Goal: Task Accomplishment & Management: Use online tool/utility

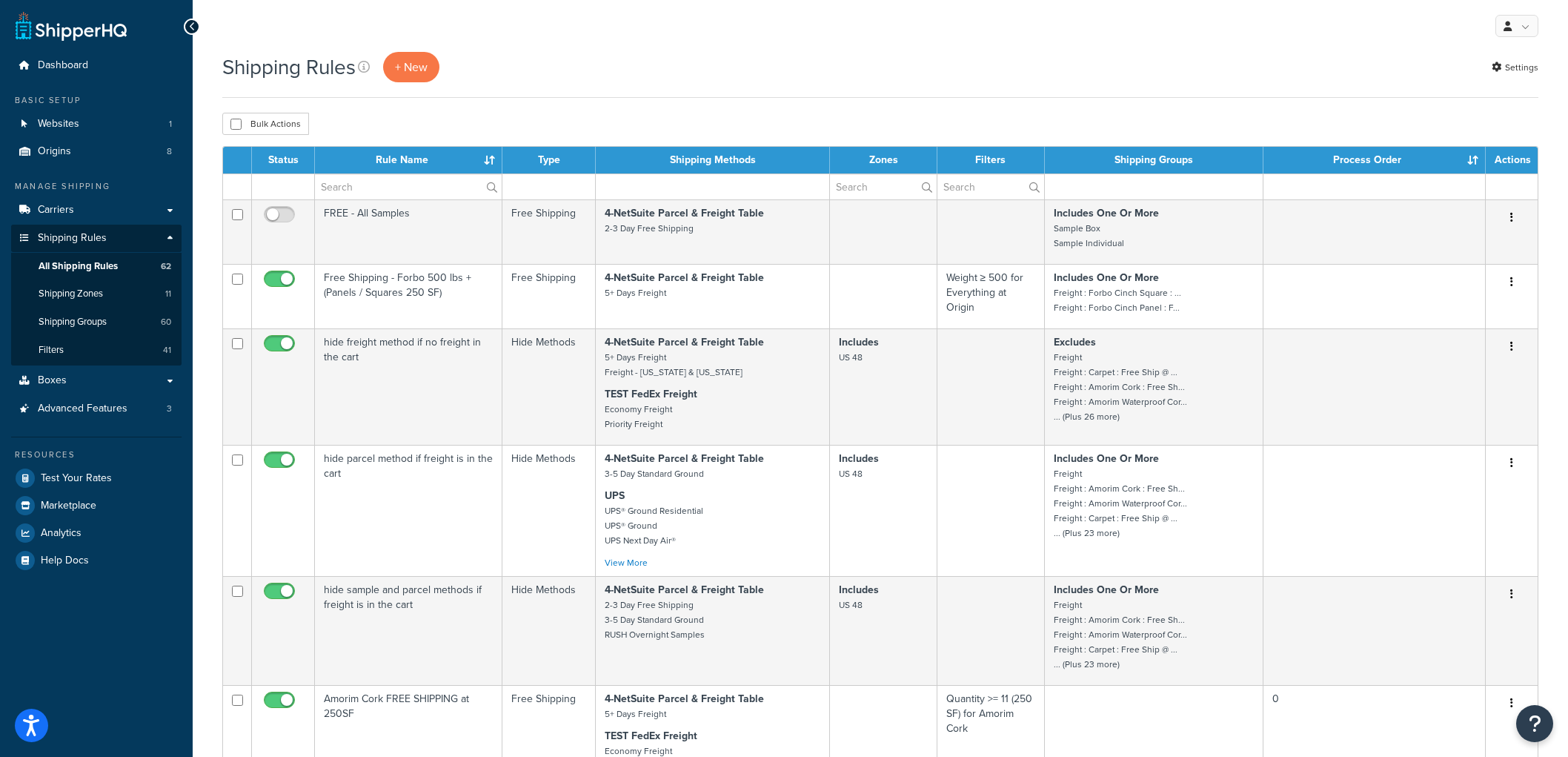
select select "100"
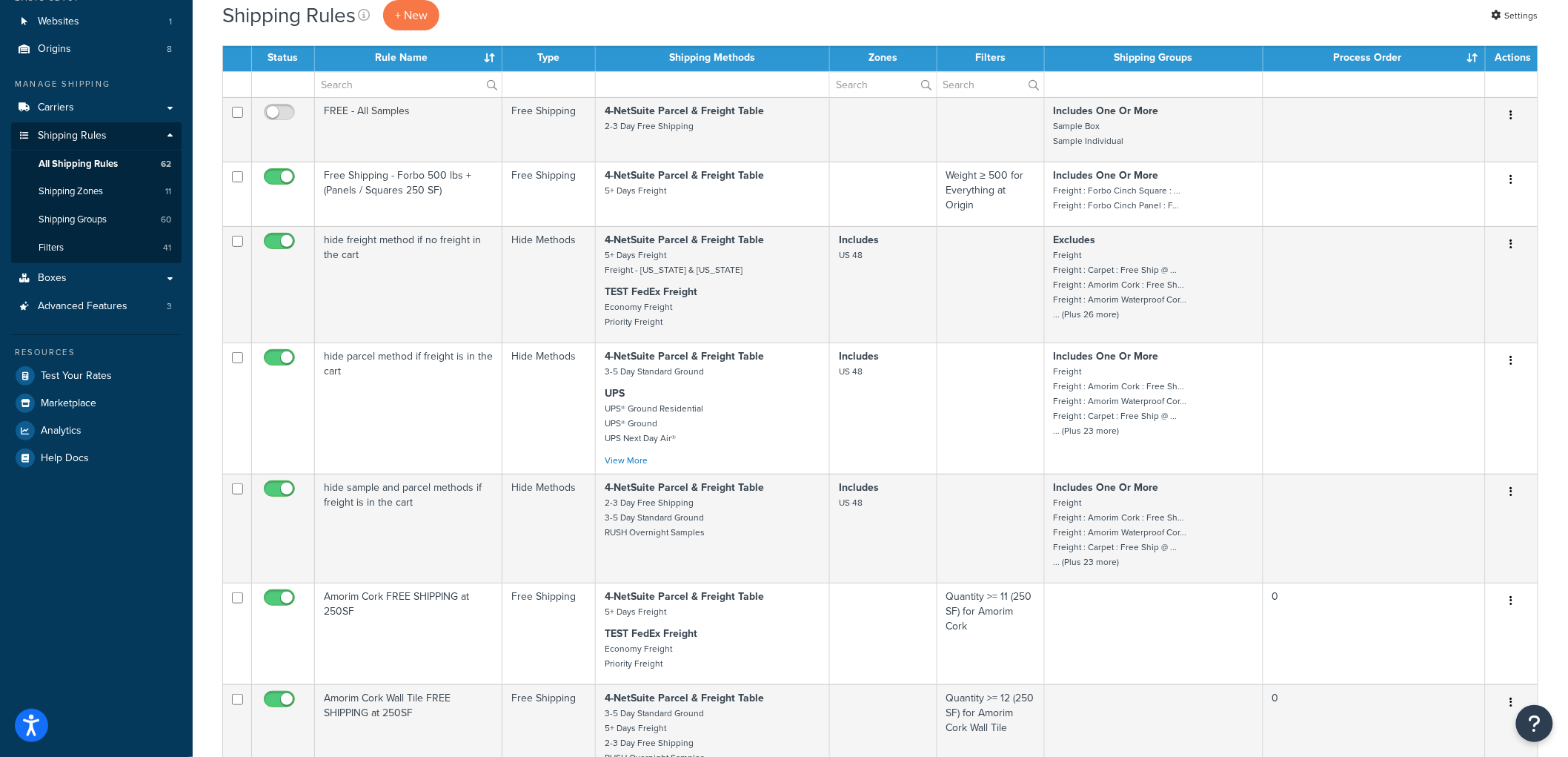
scroll to position [43, 0]
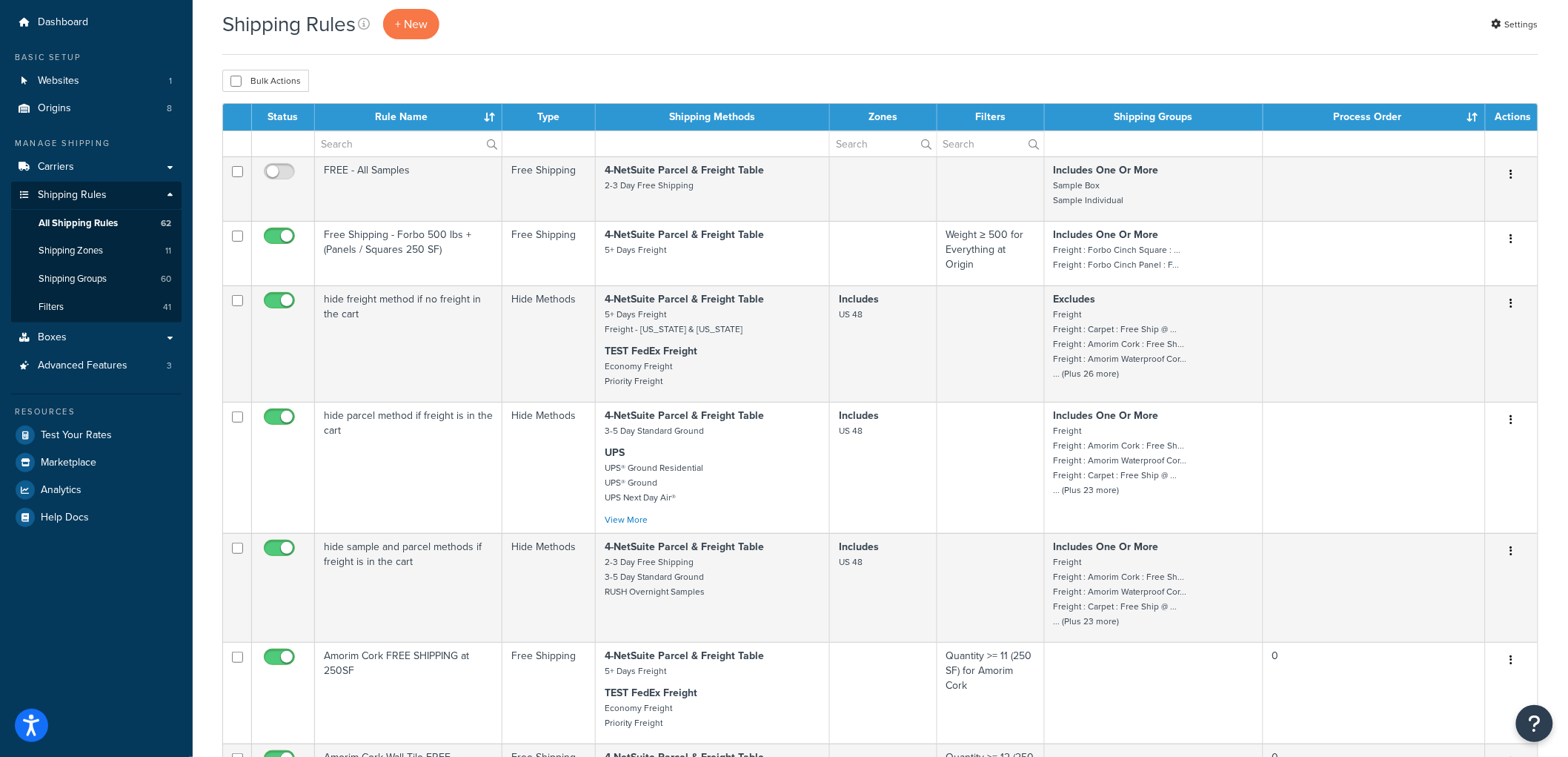
click at [90, 432] on span "Test Your Rates" at bounding box center [77, 436] width 71 height 13
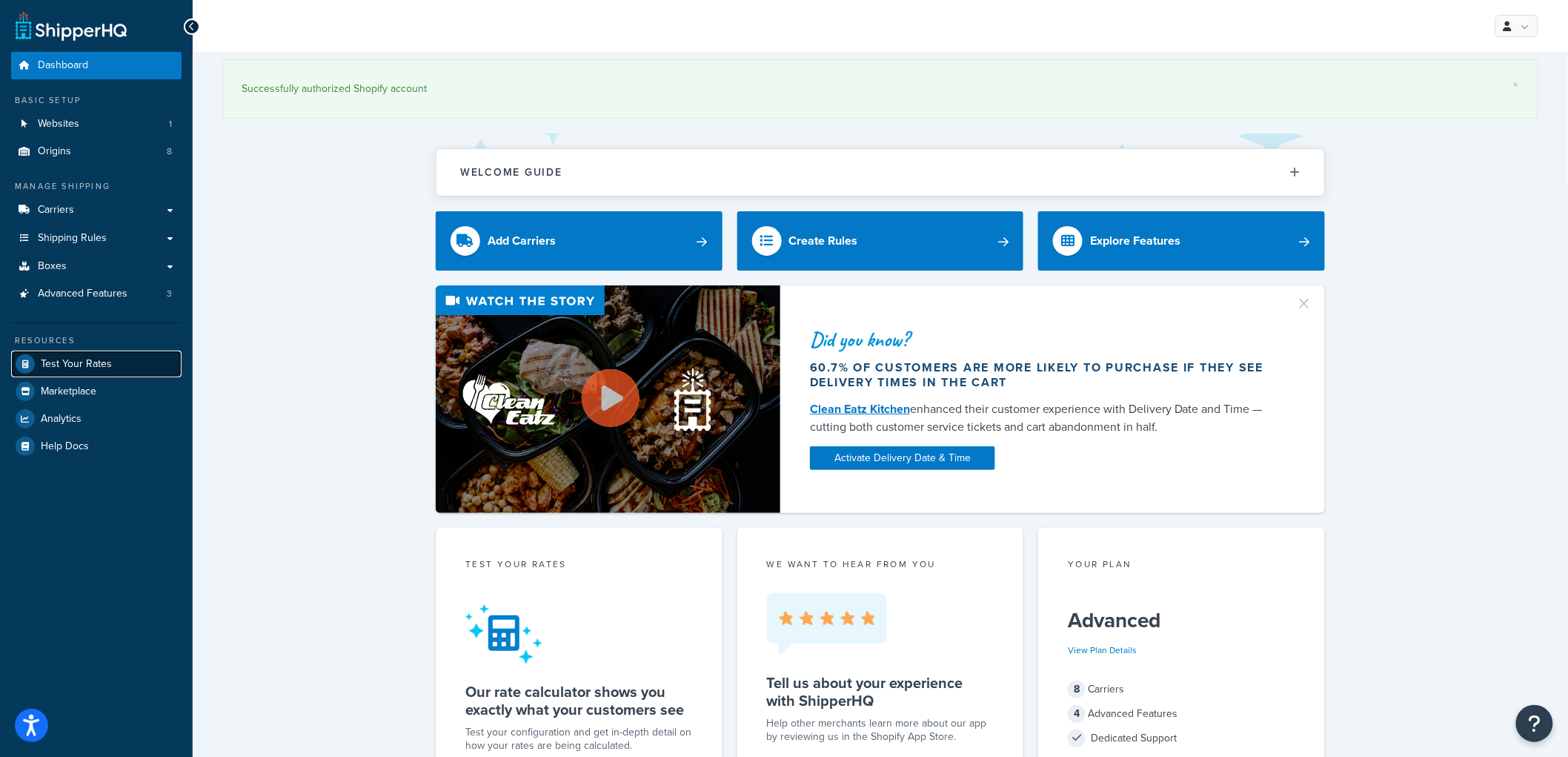
click at [112, 367] on link "Test Your Rates" at bounding box center [96, 363] width 171 height 26
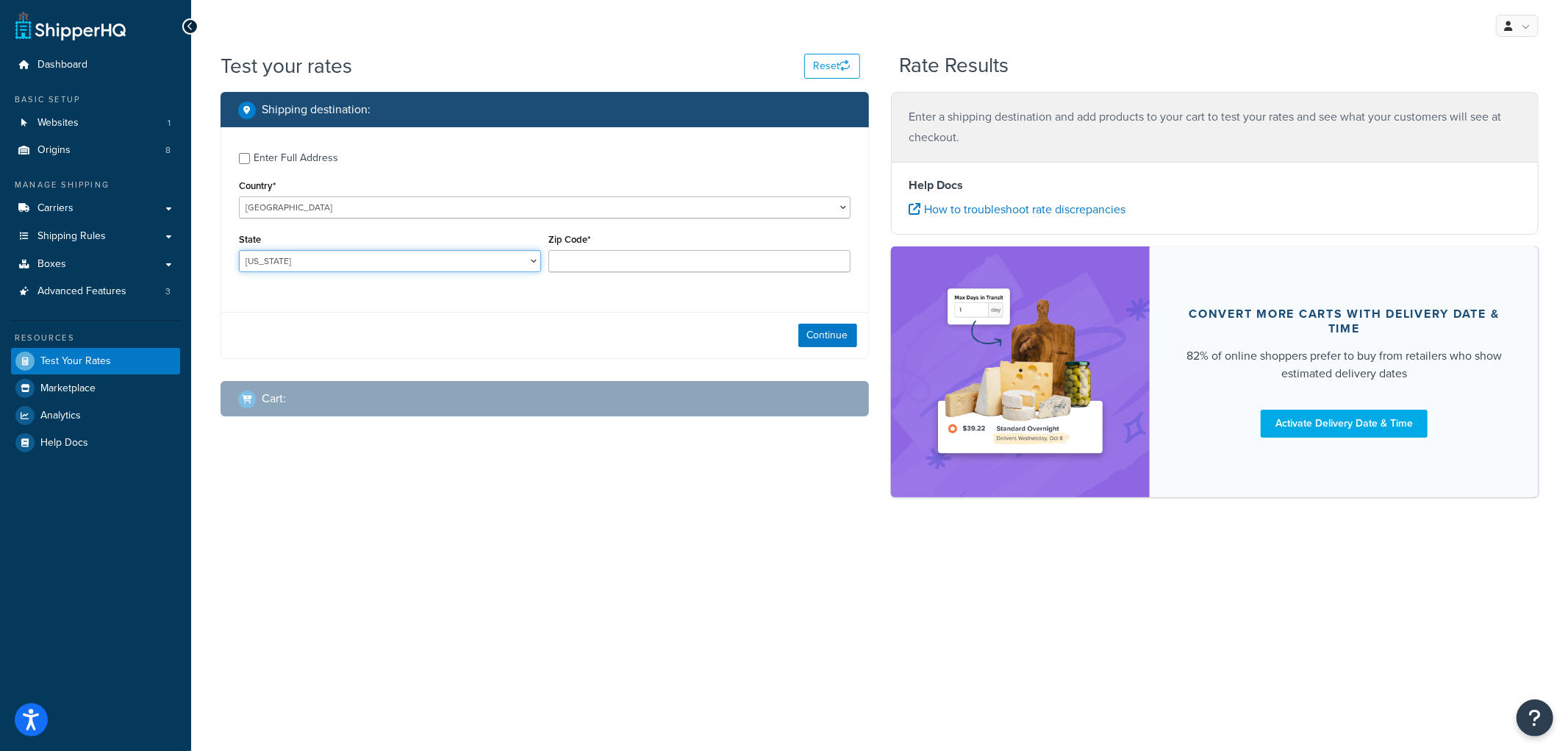
click at [466, 258] on select "Alabama Alaska American Samoa Arizona Arkansas Armed Forces Americas Armed Forc…" at bounding box center [390, 261] width 303 height 22
select select "NE"
click at [239, 251] on select "Alabama Alaska American Samoa Arizona Arkansas Armed Forces Americas Armed Forc…" at bounding box center [390, 261] width 303 height 22
click at [579, 264] on input "Zip Code*" at bounding box center [699, 261] width 303 height 22
type input "69331"
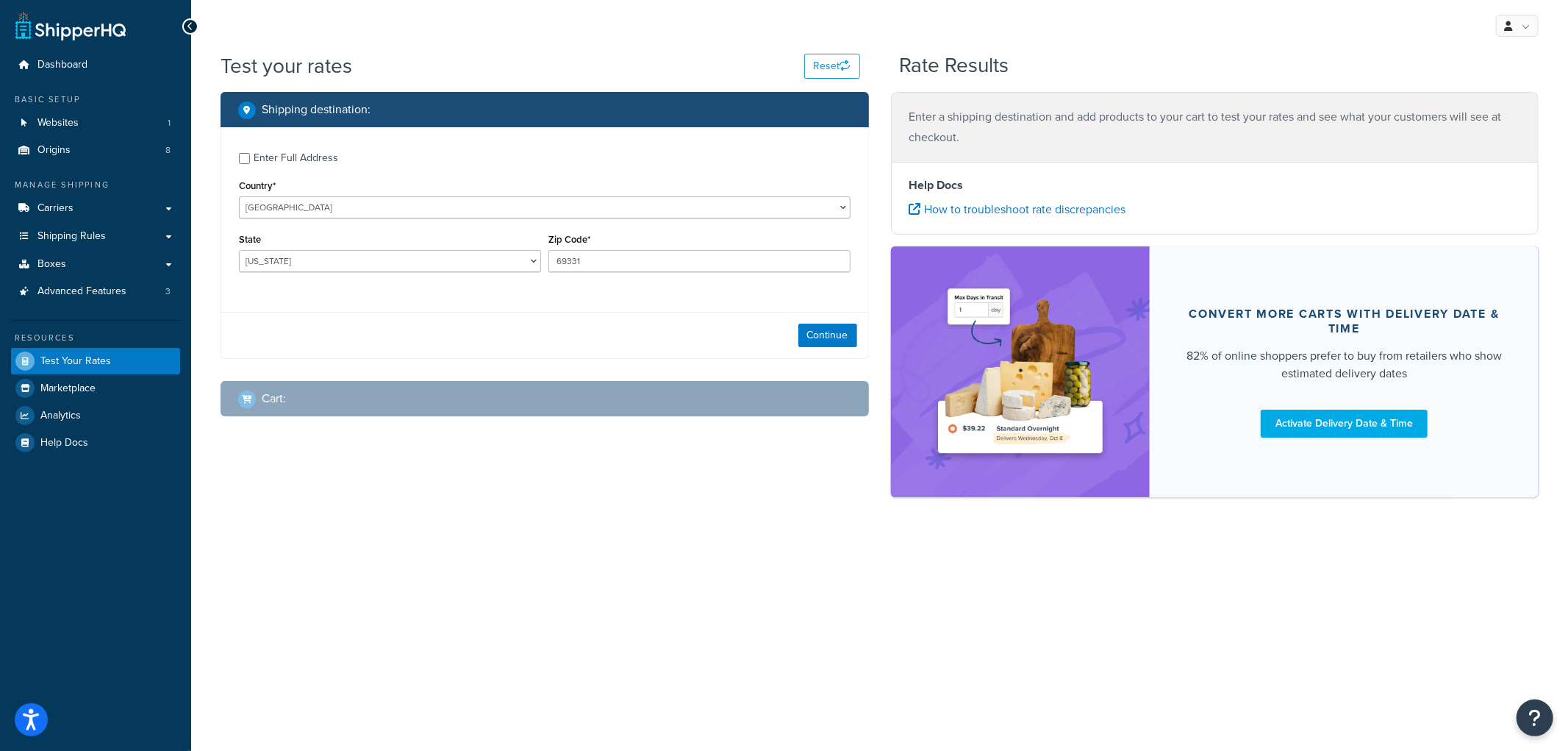
click at [292, 158] on div "Enter Full Address" at bounding box center [295, 158] width 84 height 21
click at [250, 158] on input "Enter Full Address" at bounding box center [245, 159] width 11 height 11
checkbox input "true"
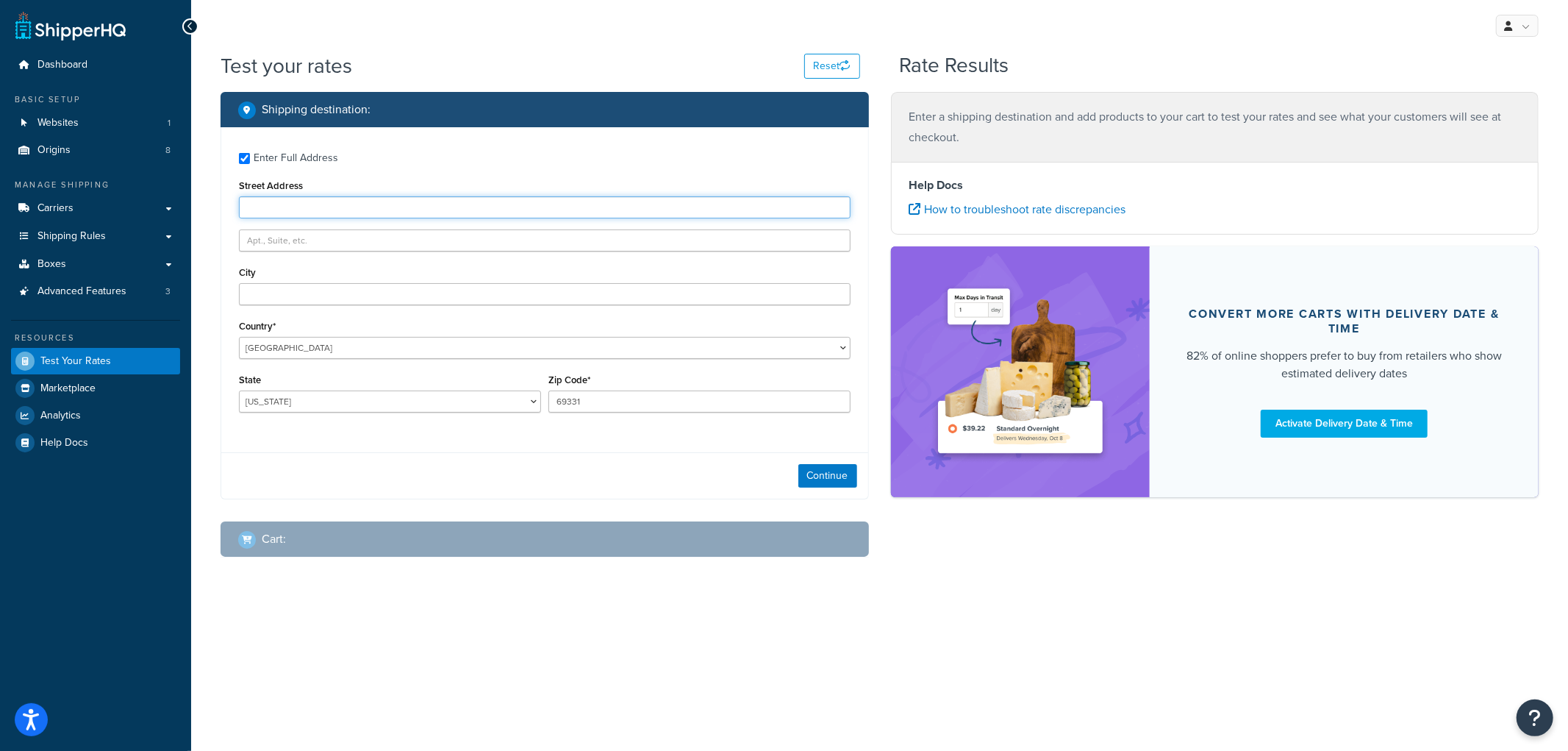
click at [303, 206] on input "Street Address" at bounding box center [544, 207] width 611 height 22
type input "100 Rd 118"
click at [516, 142] on div "Enter Full Address Street Address 100 Rd 118 City Country* United States United…" at bounding box center [544, 284] width 647 height 314
click at [370, 294] on input "City" at bounding box center [544, 294] width 611 height 22
type input "Angora"
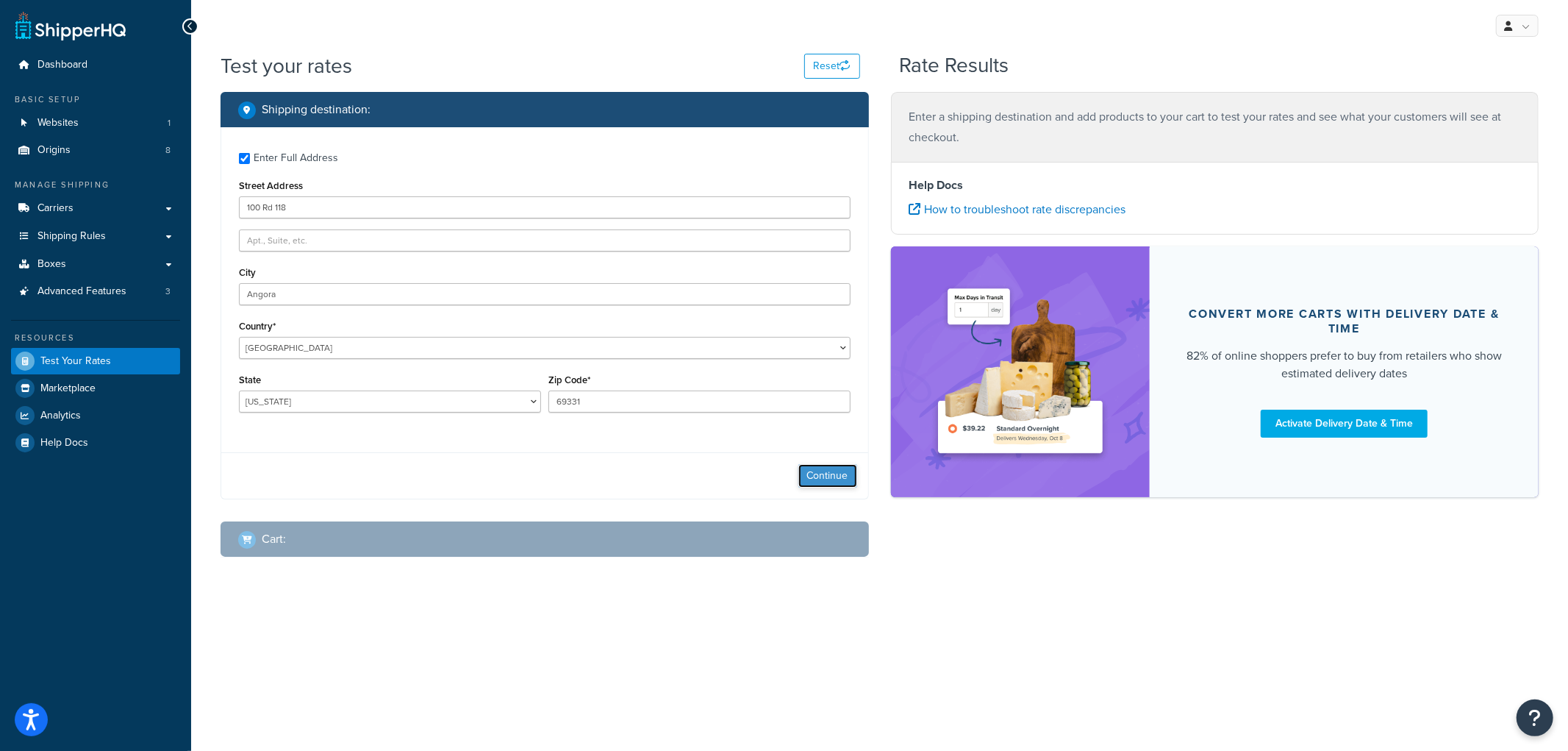
click at [807, 472] on button "Continue" at bounding box center [827, 476] width 59 height 24
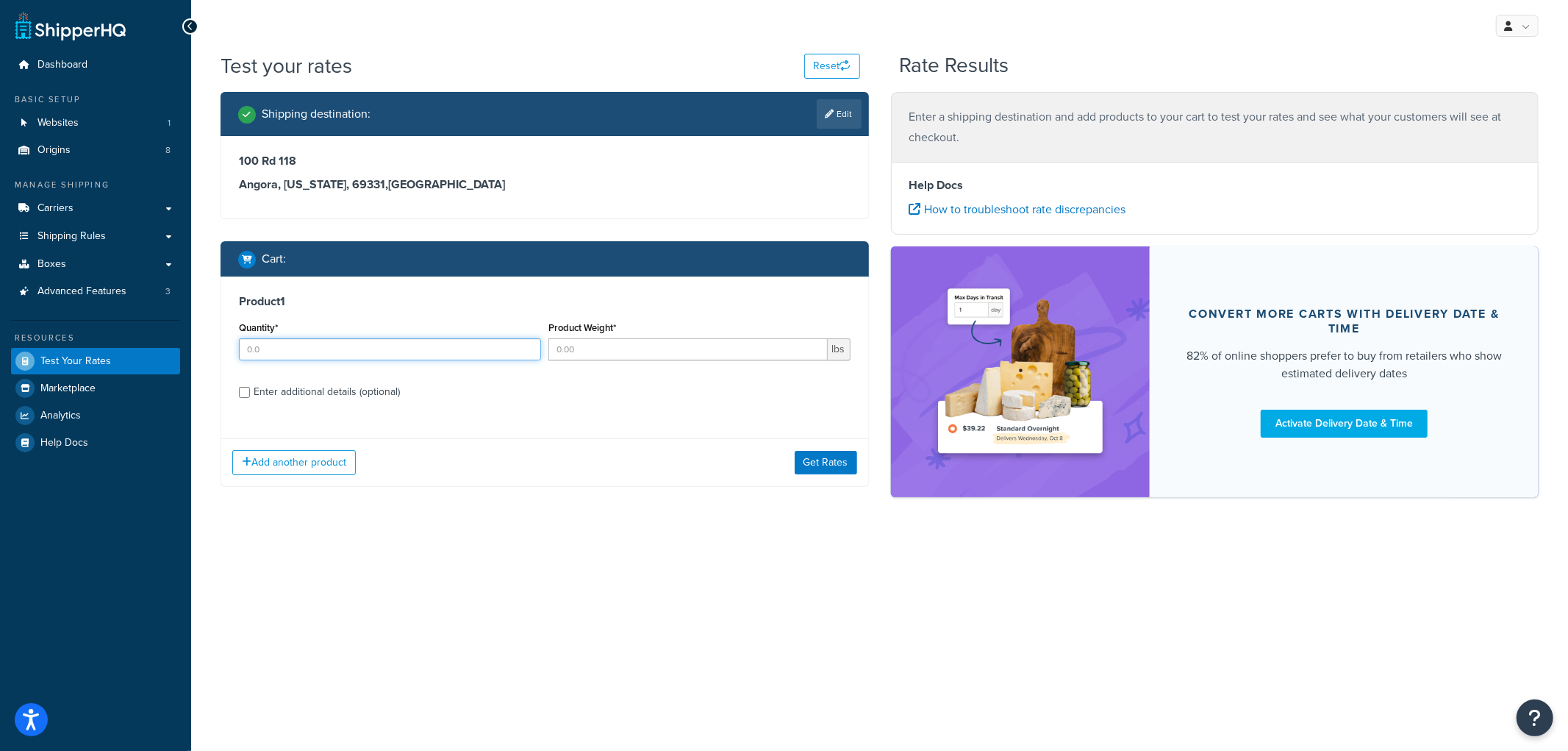
click at [355, 354] on input "Quantity*" at bounding box center [390, 349] width 303 height 22
type input "15"
click at [611, 345] on input "Product Weight*" at bounding box center [688, 349] width 279 height 22
type input "100"
click at [278, 391] on div "Enter additional details (optional)" at bounding box center [327, 391] width 147 height 21
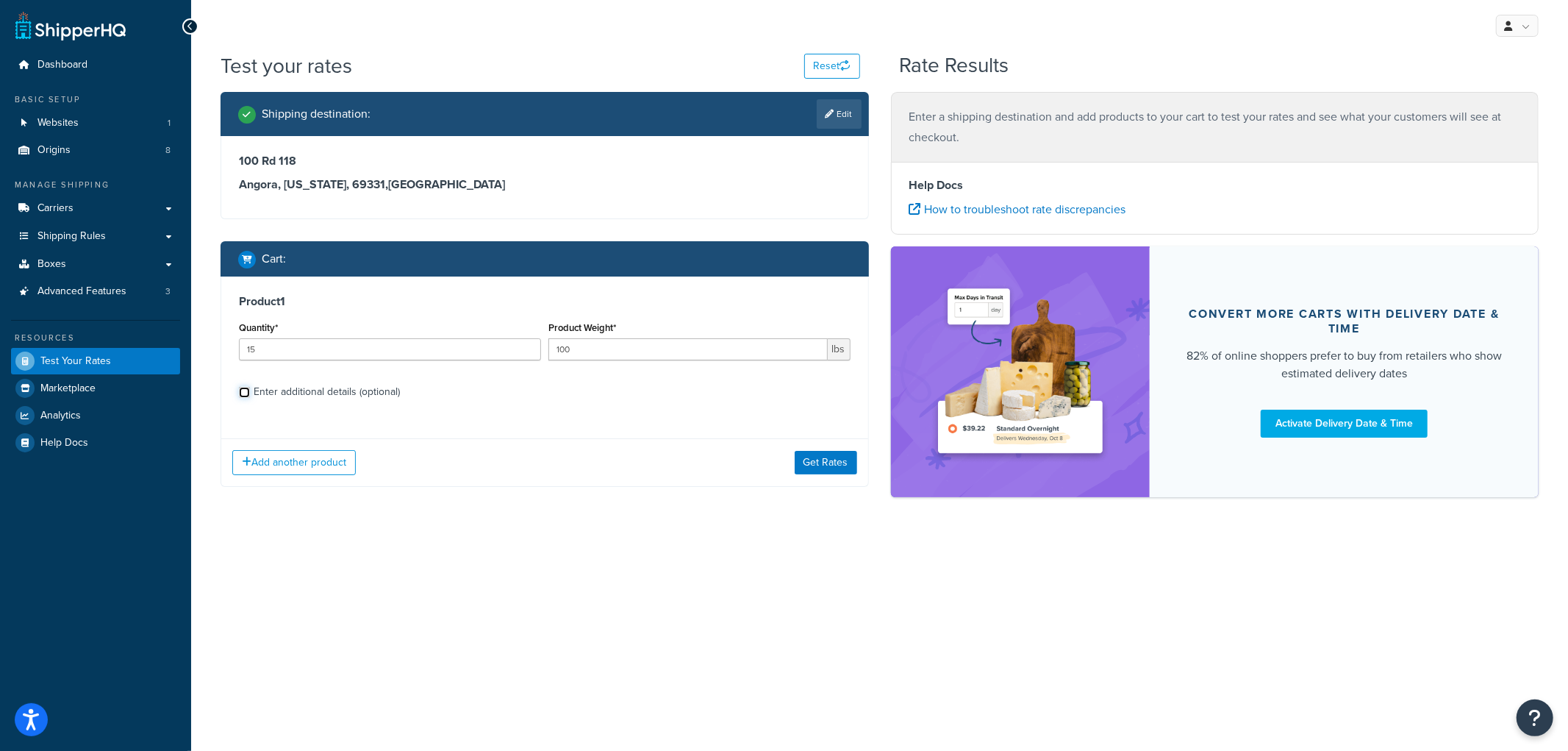
click at [250, 391] on input "Enter additional details (optional)" at bounding box center [245, 392] width 11 height 11
checkbox input "true"
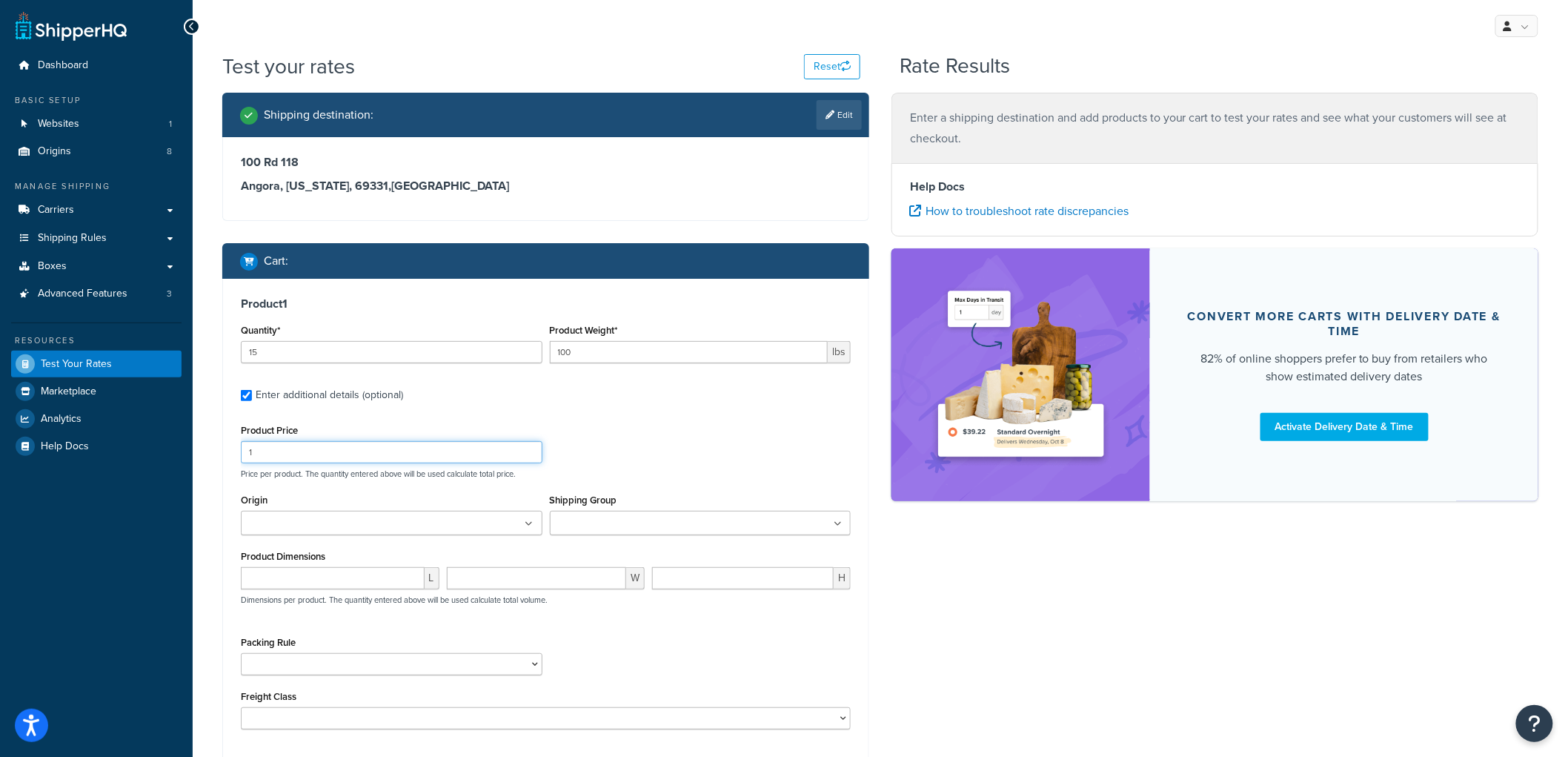
click at [266, 448] on input "1" at bounding box center [392, 452] width 301 height 22
type input "10"
click at [658, 513] on ul at bounding box center [700, 522] width 301 height 25
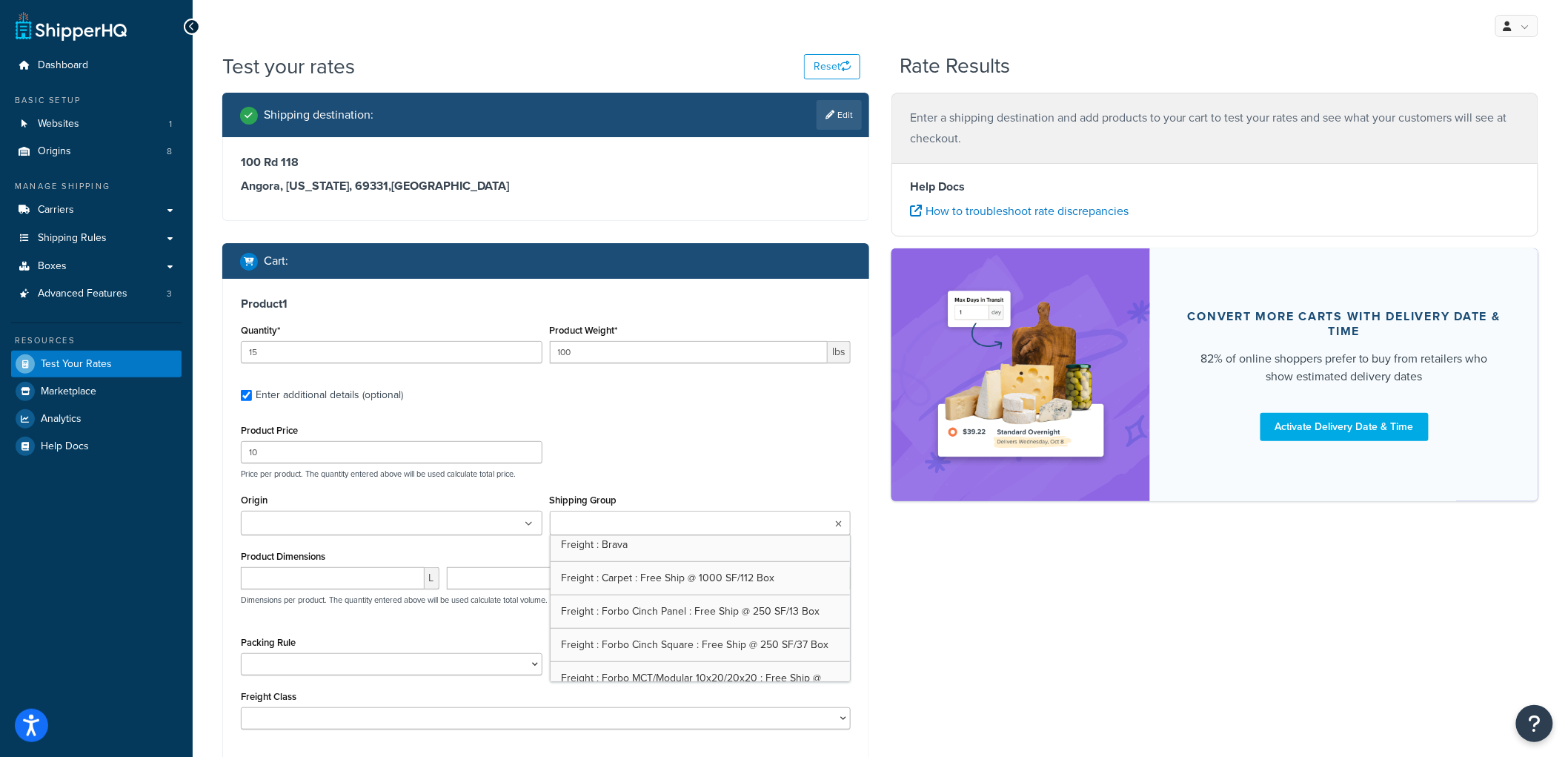
scroll to position [411, 0]
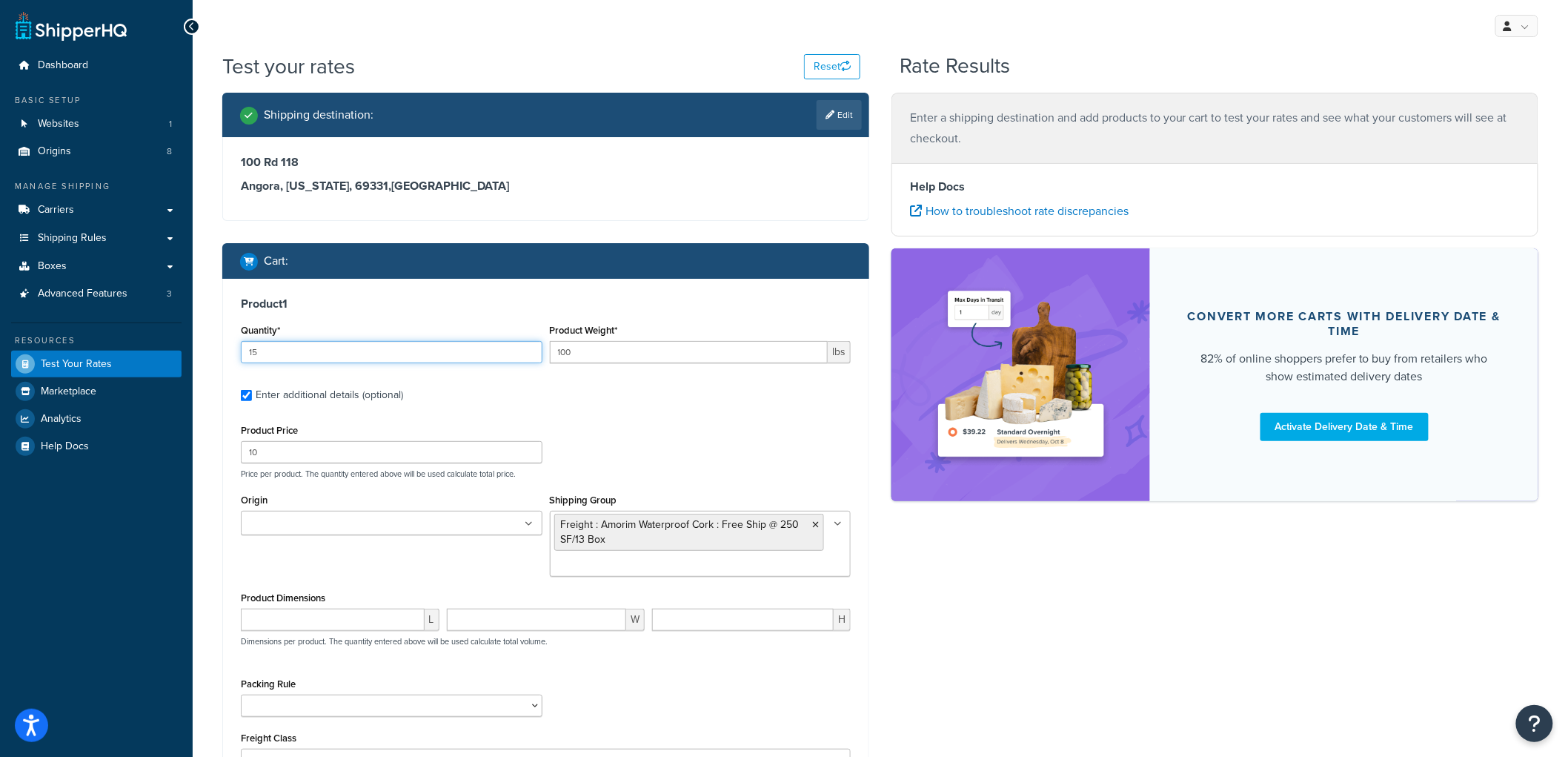
click at [302, 353] on input "15" at bounding box center [392, 352] width 301 height 22
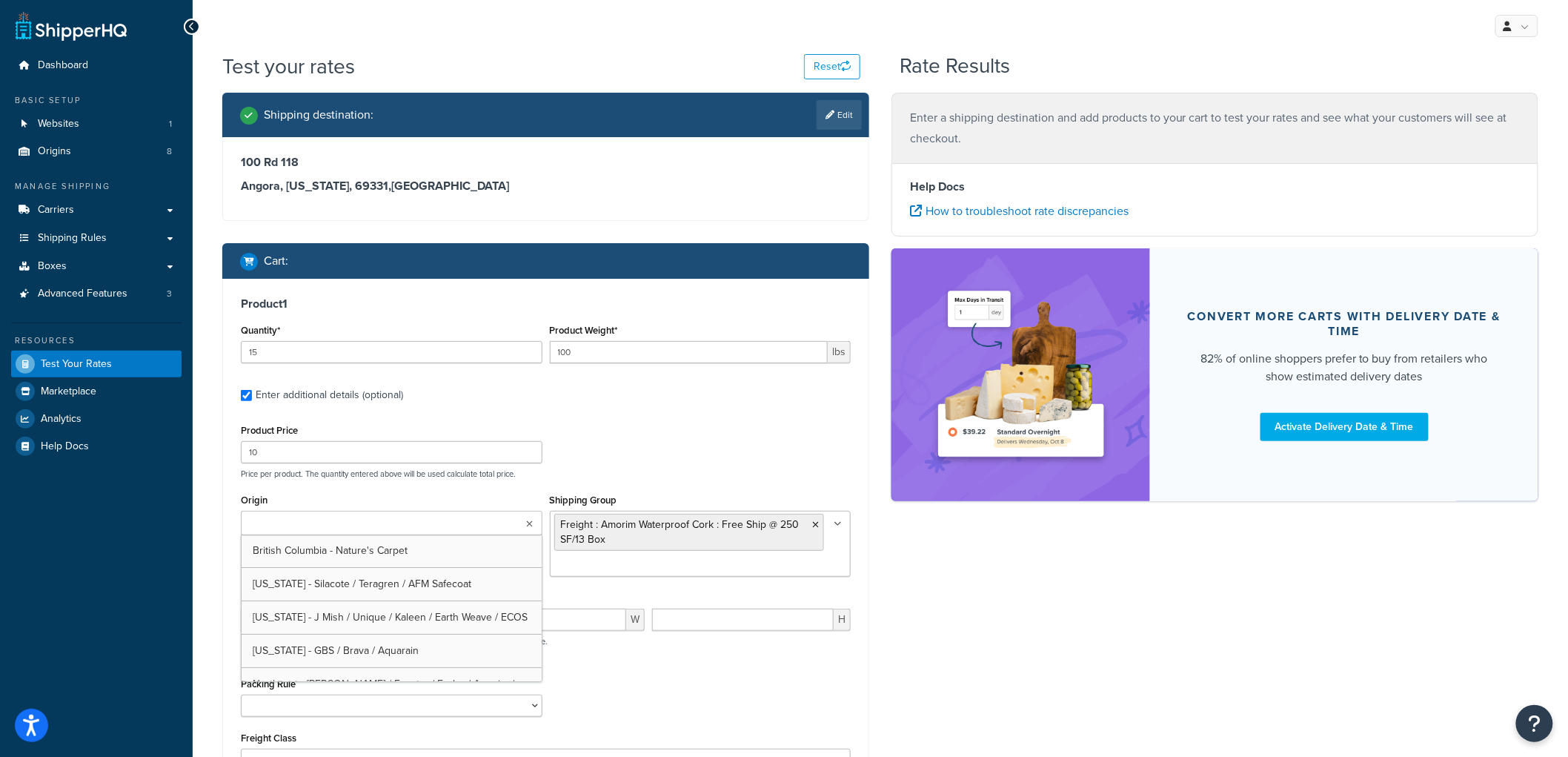
click at [389, 517] on ul at bounding box center [392, 522] width 301 height 25
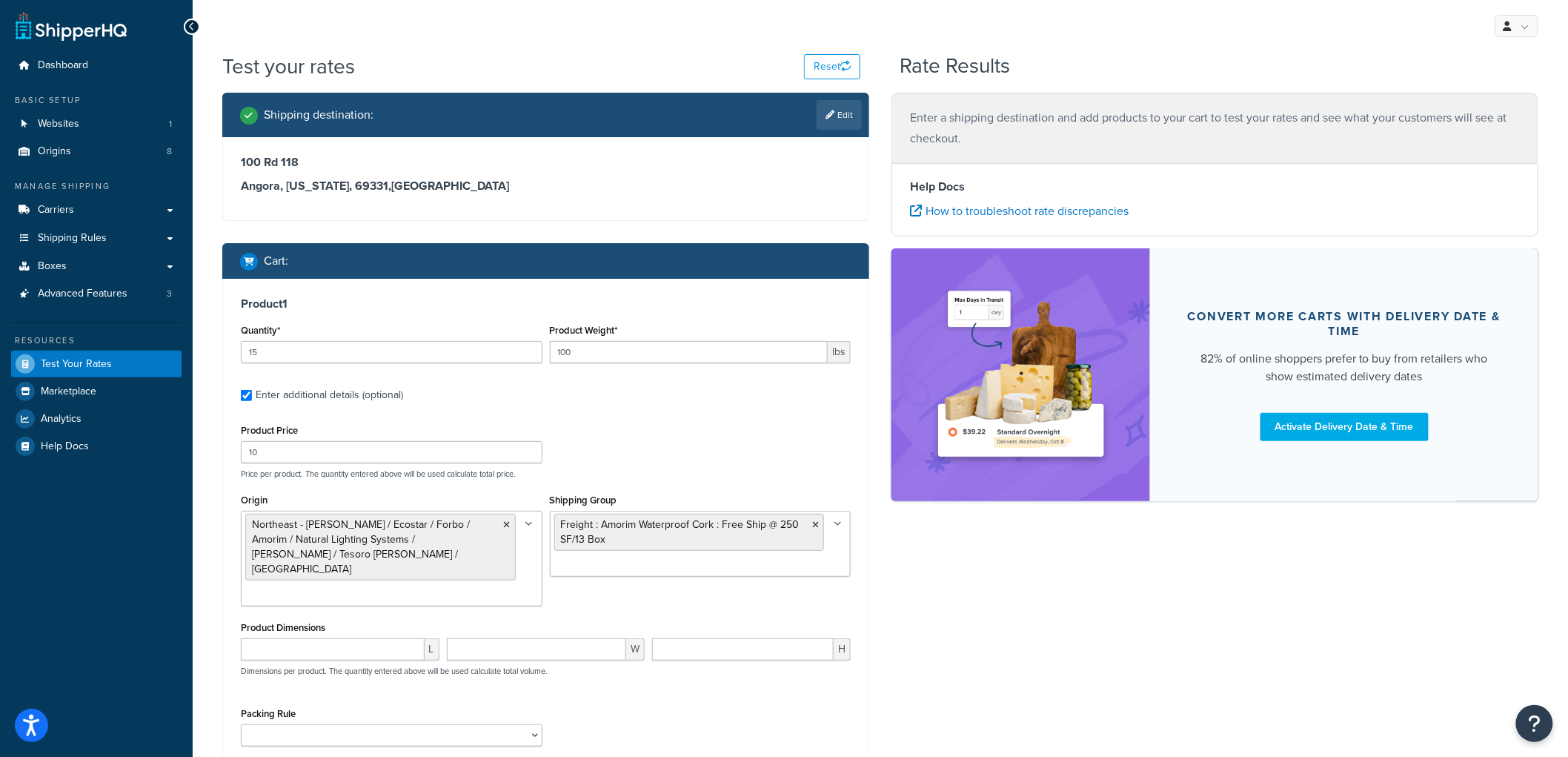
click at [632, 417] on div "Product 1 Quantity* 15 Product Weight* 100 lbs Enter additional details (option…" at bounding box center [545, 553] width 646 height 551
click at [498, 525] on li "Northeast - Kahrs / Ecostar / Forbo / Amorim / Natural Lighting Systems / Schlu…" at bounding box center [381, 546] width 270 height 67
click at [504, 521] on icon at bounding box center [507, 525] width 6 height 9
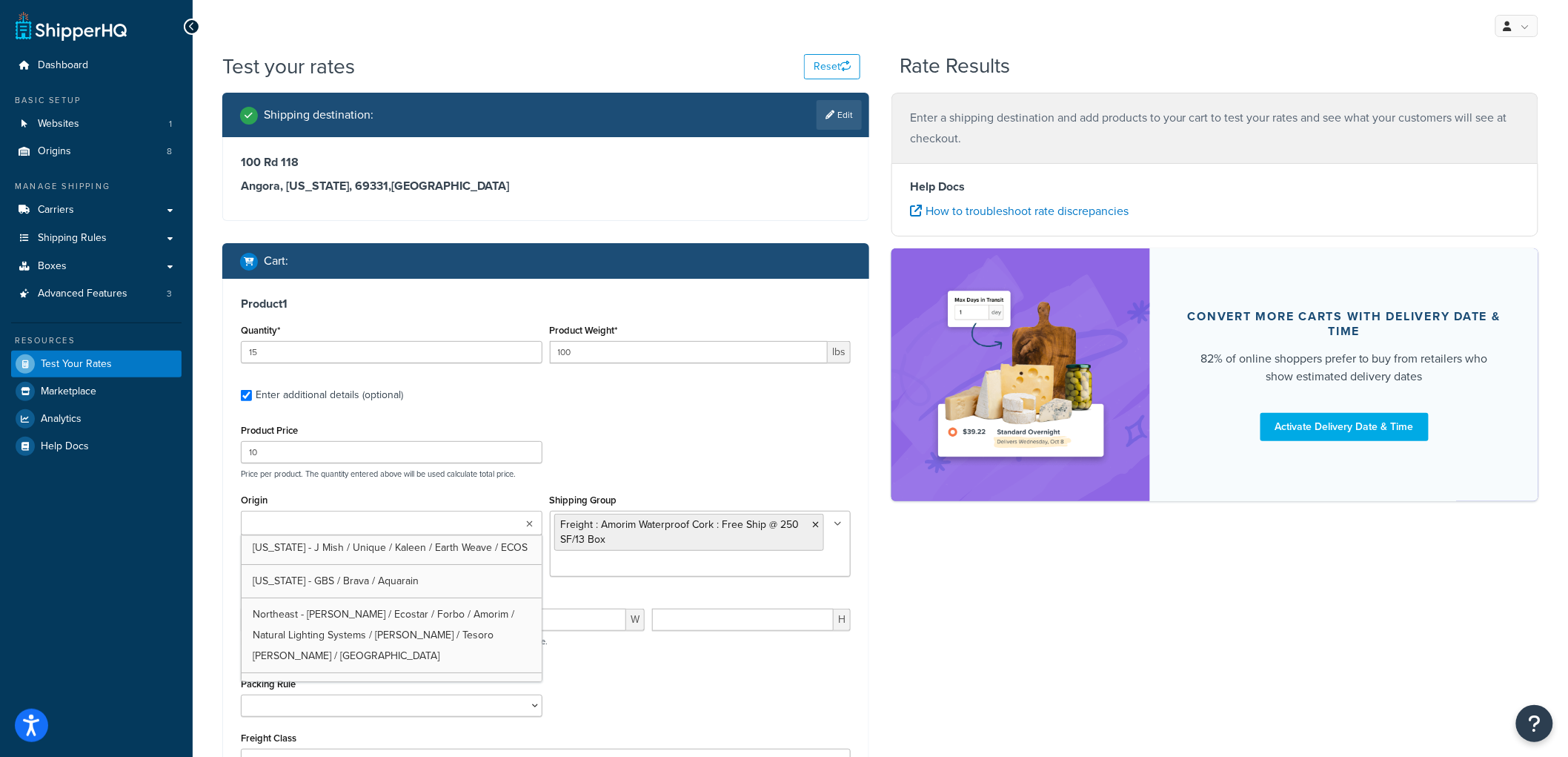
click at [462, 529] on ul at bounding box center [392, 522] width 301 height 25
click at [1072, 583] on div "Shipping destination : Edit 100 Rd 118 Angora, Nebraska, 69331 , United States …" at bounding box center [880, 487] width 1339 height 789
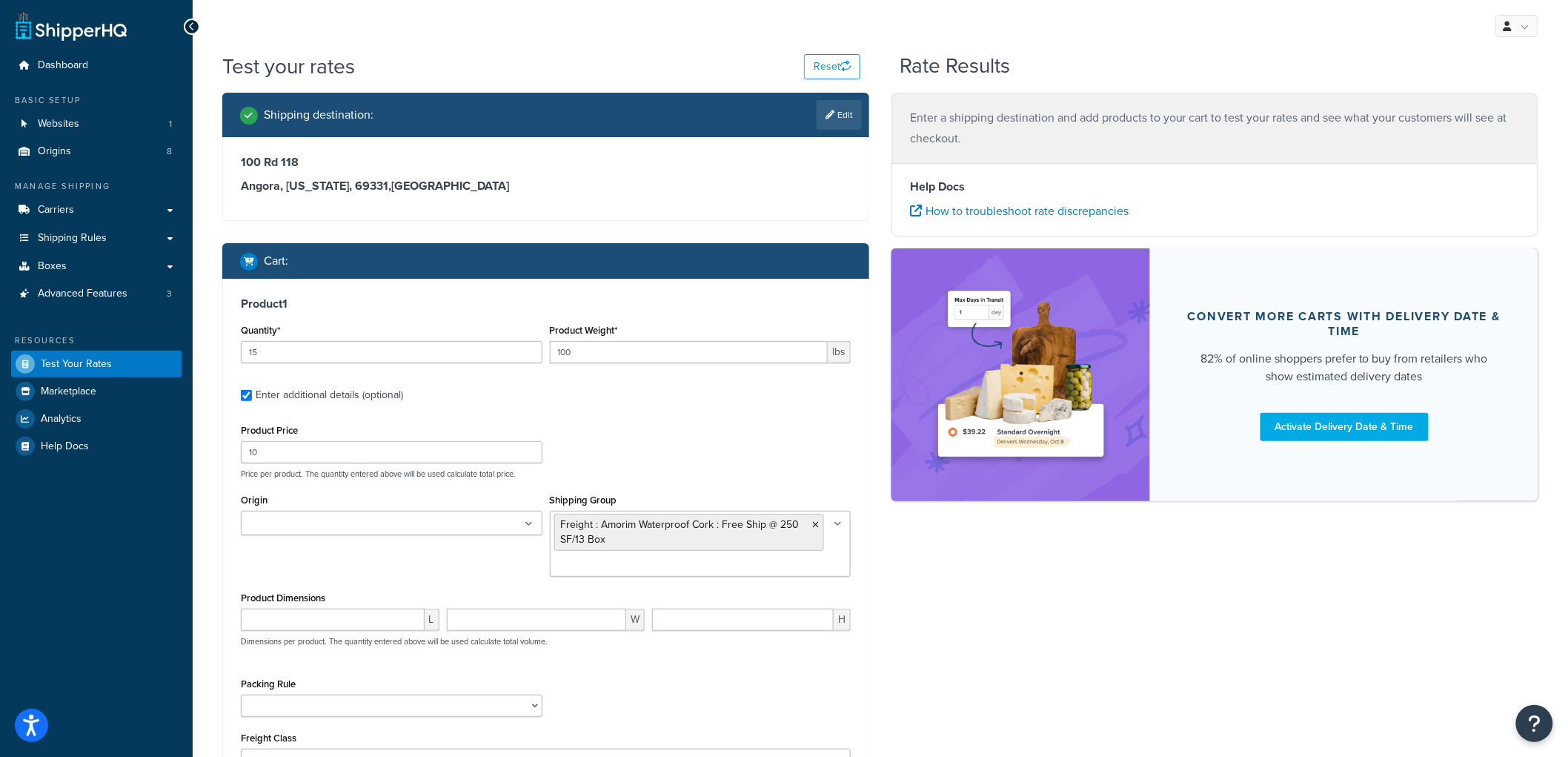
click at [499, 519] on ul at bounding box center [392, 522] width 301 height 25
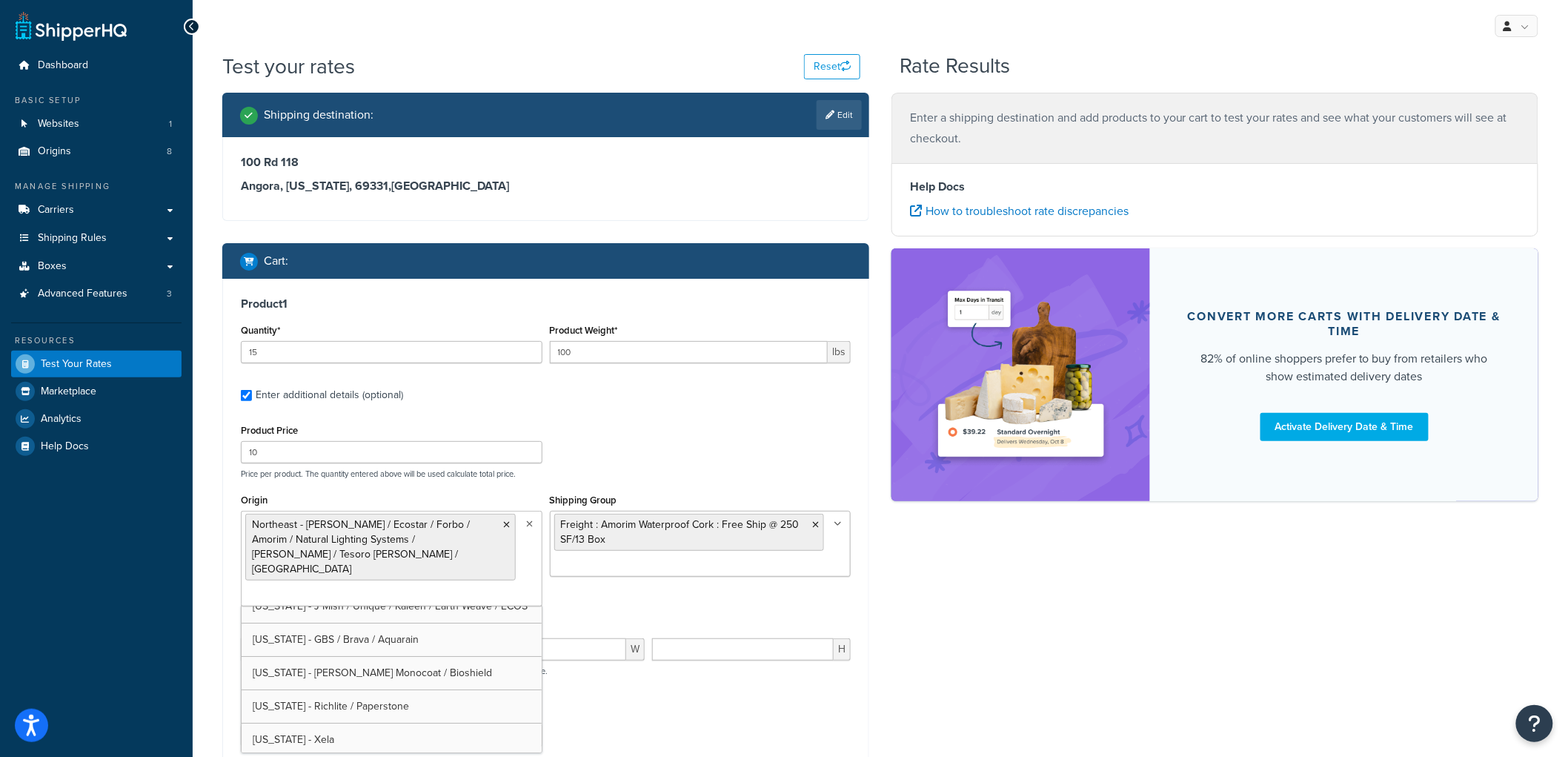
scroll to position [68, 0]
click at [660, 426] on div "Product Price 10 Price per product. The quantity entered above will be used cal…" at bounding box center [546, 449] width 617 height 58
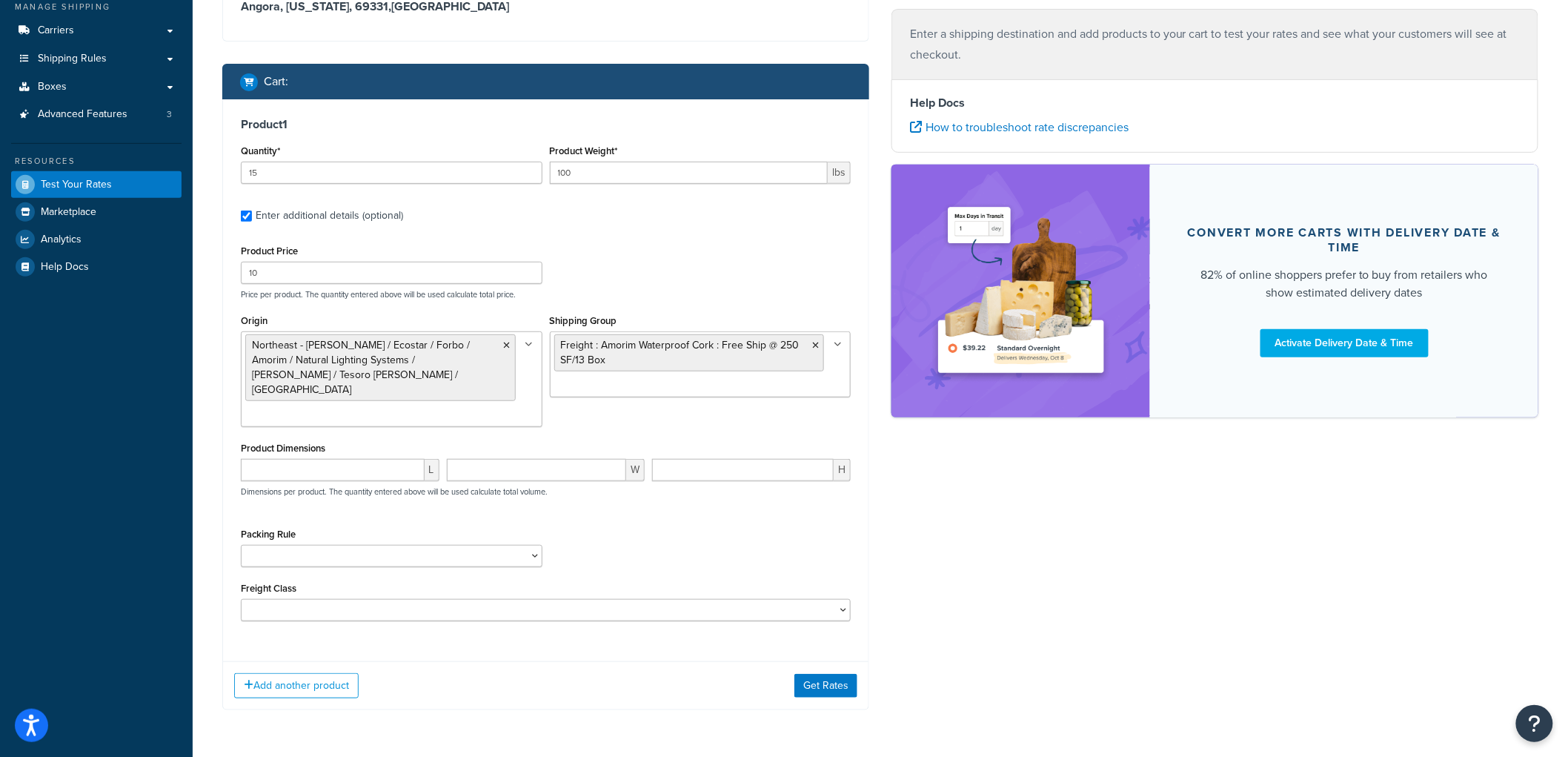
scroll to position [202, 0]
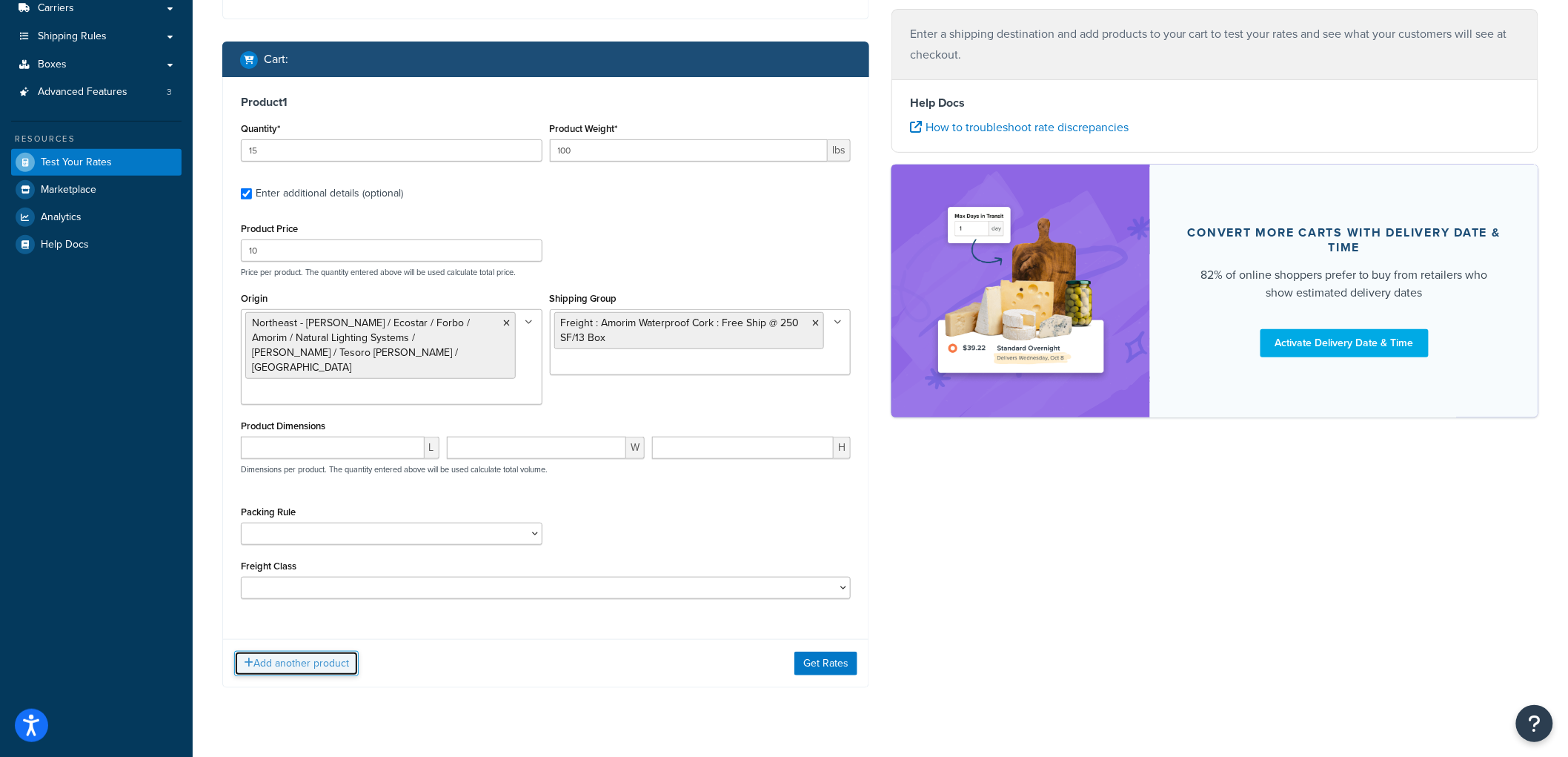
click at [326, 651] on button "Add another product" at bounding box center [296, 664] width 124 height 26
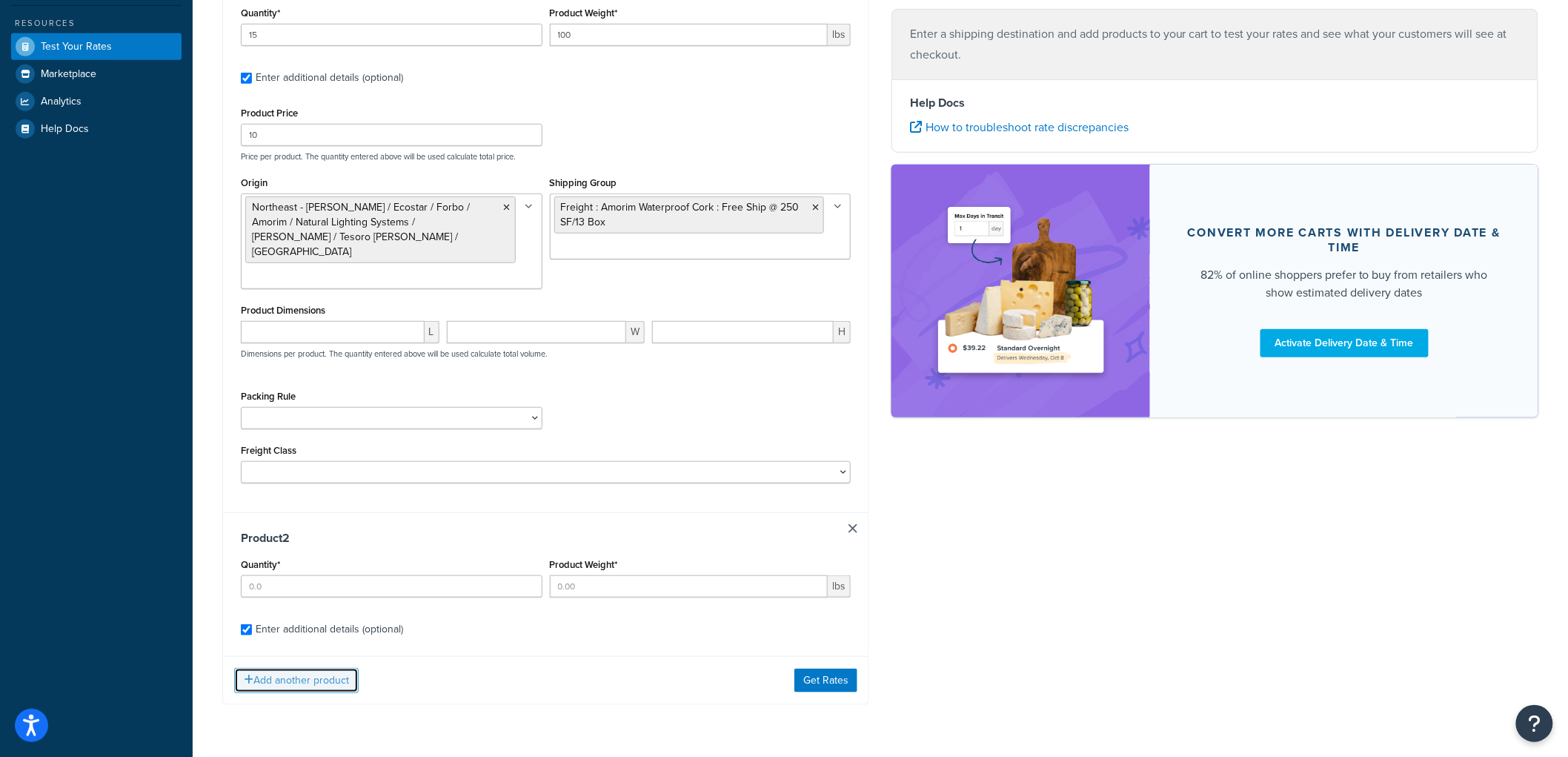
scroll to position [356, 0]
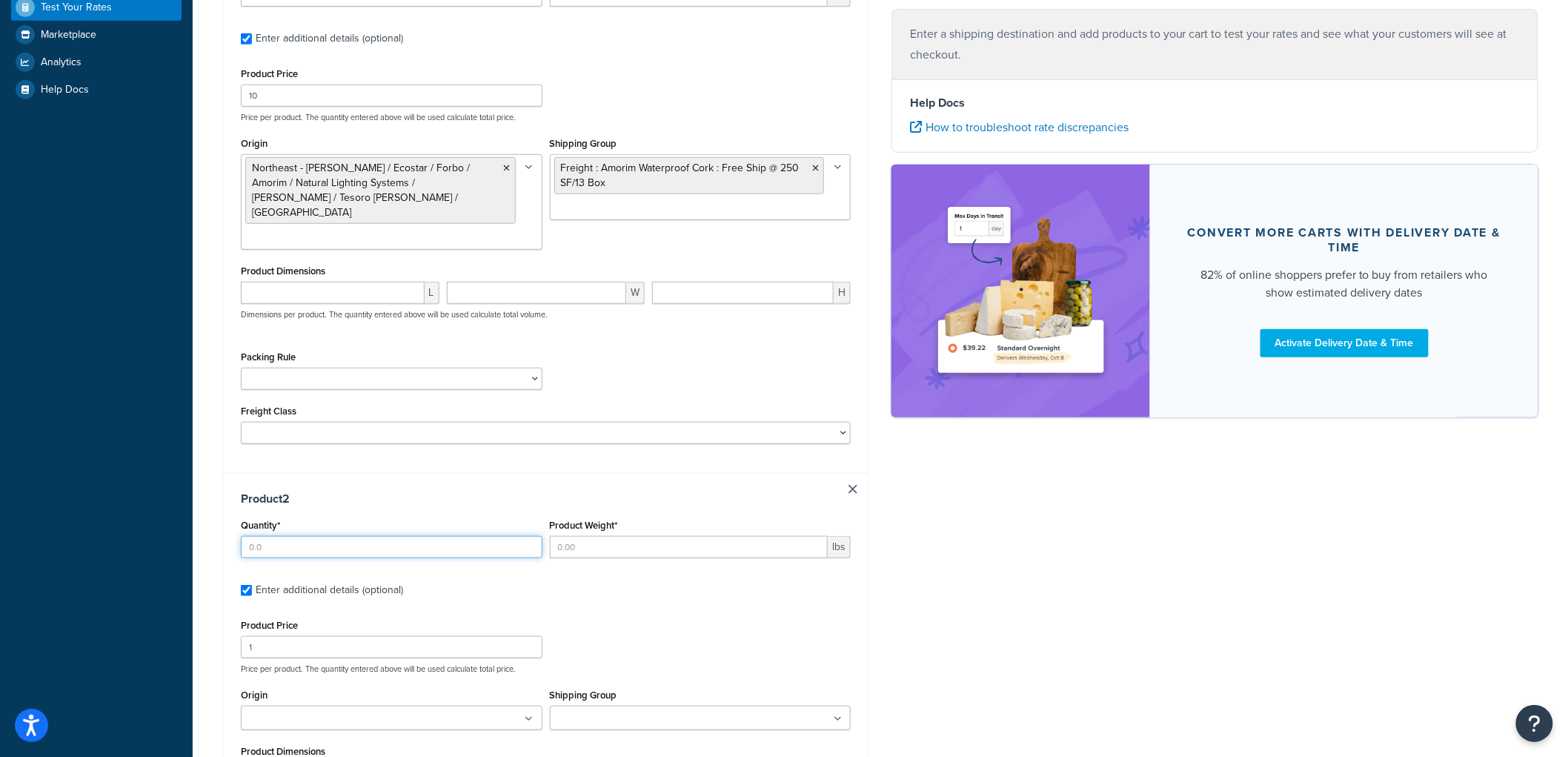
click at [353, 536] on input "Quantity*" at bounding box center [392, 547] width 301 height 22
type input "1"
click at [590, 536] on input "Product Weight*" at bounding box center [689, 547] width 279 height 22
type input "100"
click at [426, 636] on input "1" at bounding box center [392, 647] width 301 height 22
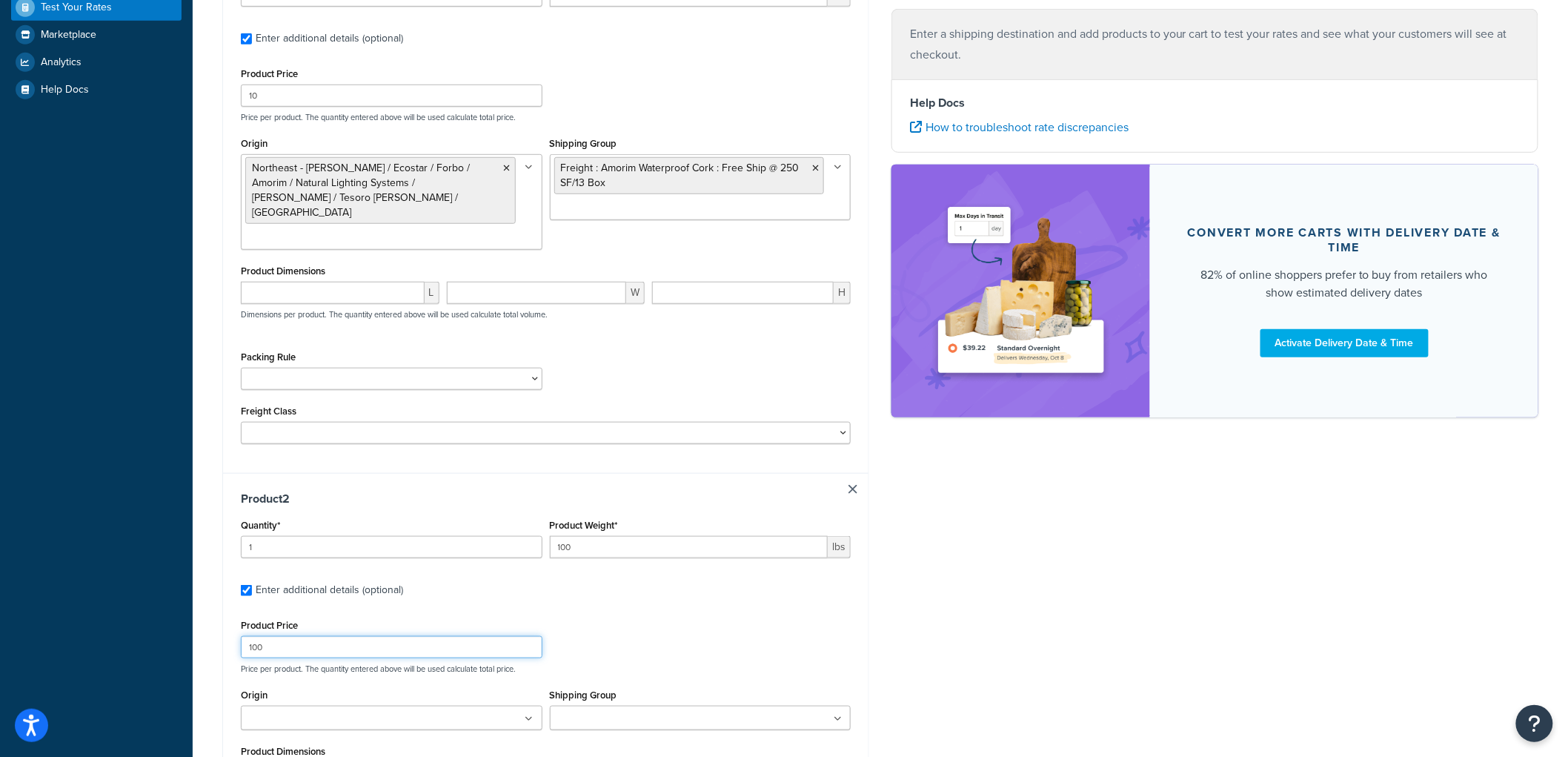
type input "100"
click at [578, 615] on div "Product Price 100 Price per product. The quantity entered above will be used ca…" at bounding box center [546, 645] width 617 height 58
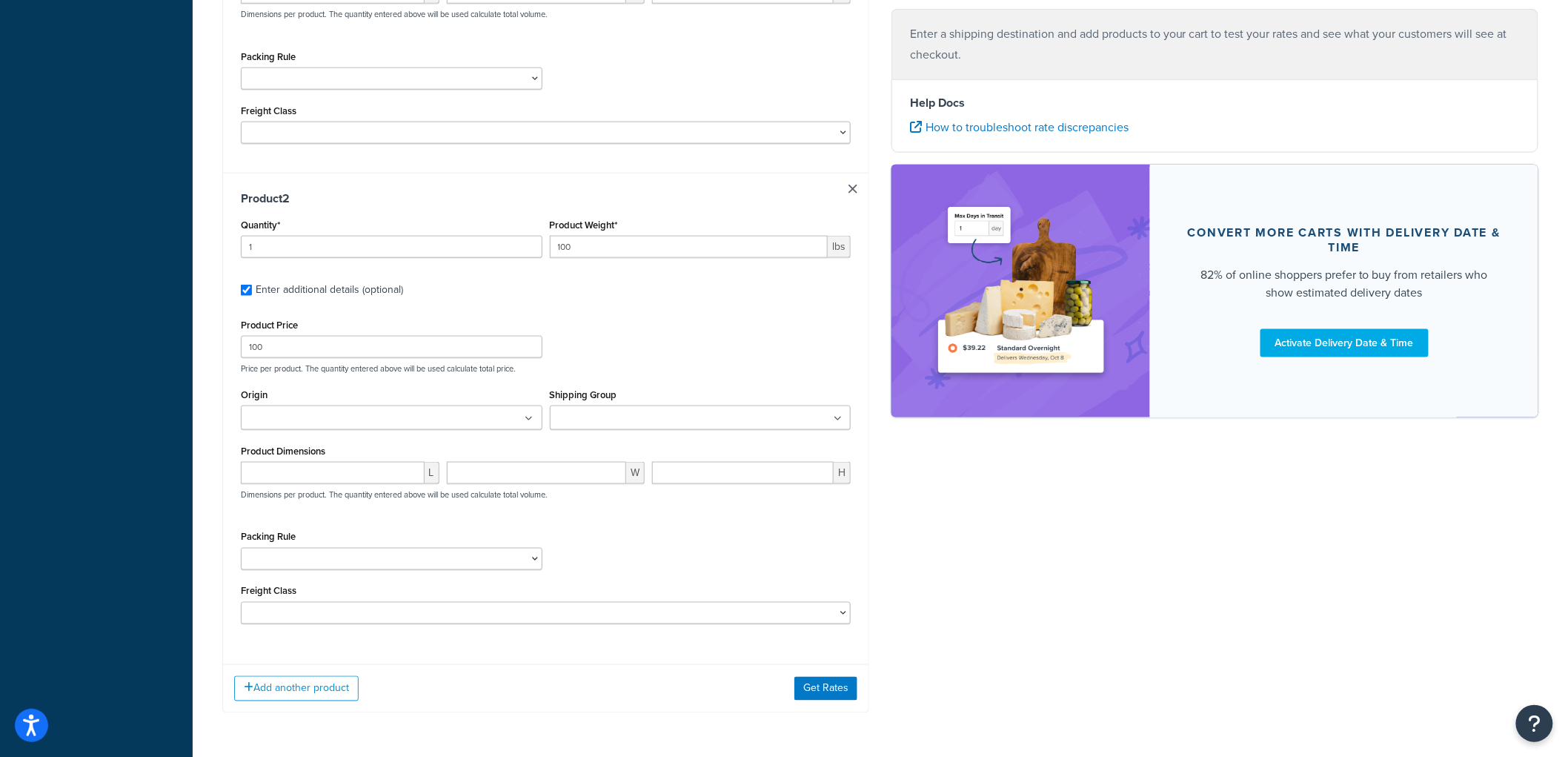
scroll to position [683, 0]
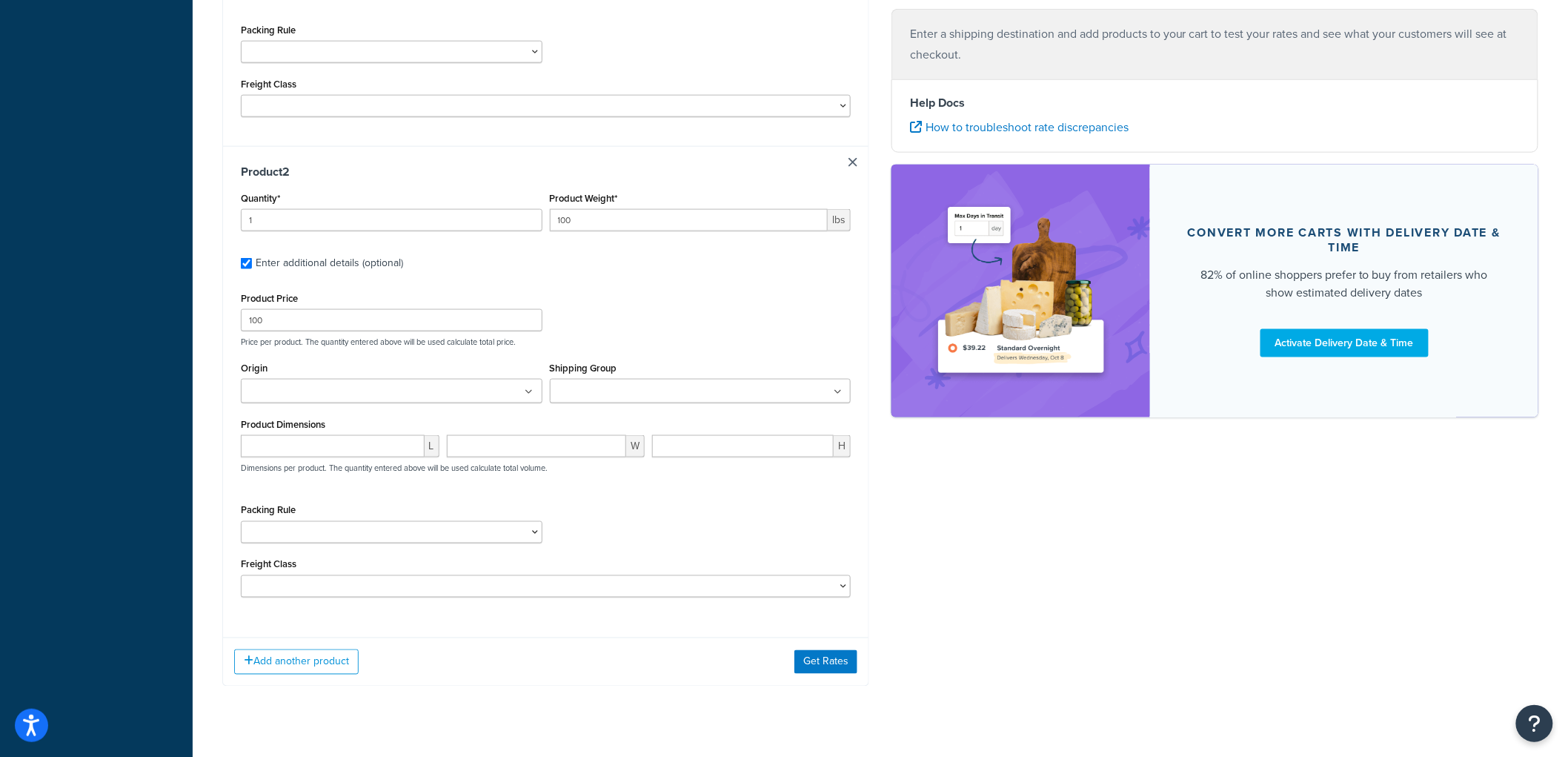
click at [618, 384] on input "Shipping Group" at bounding box center [620, 392] width 132 height 16
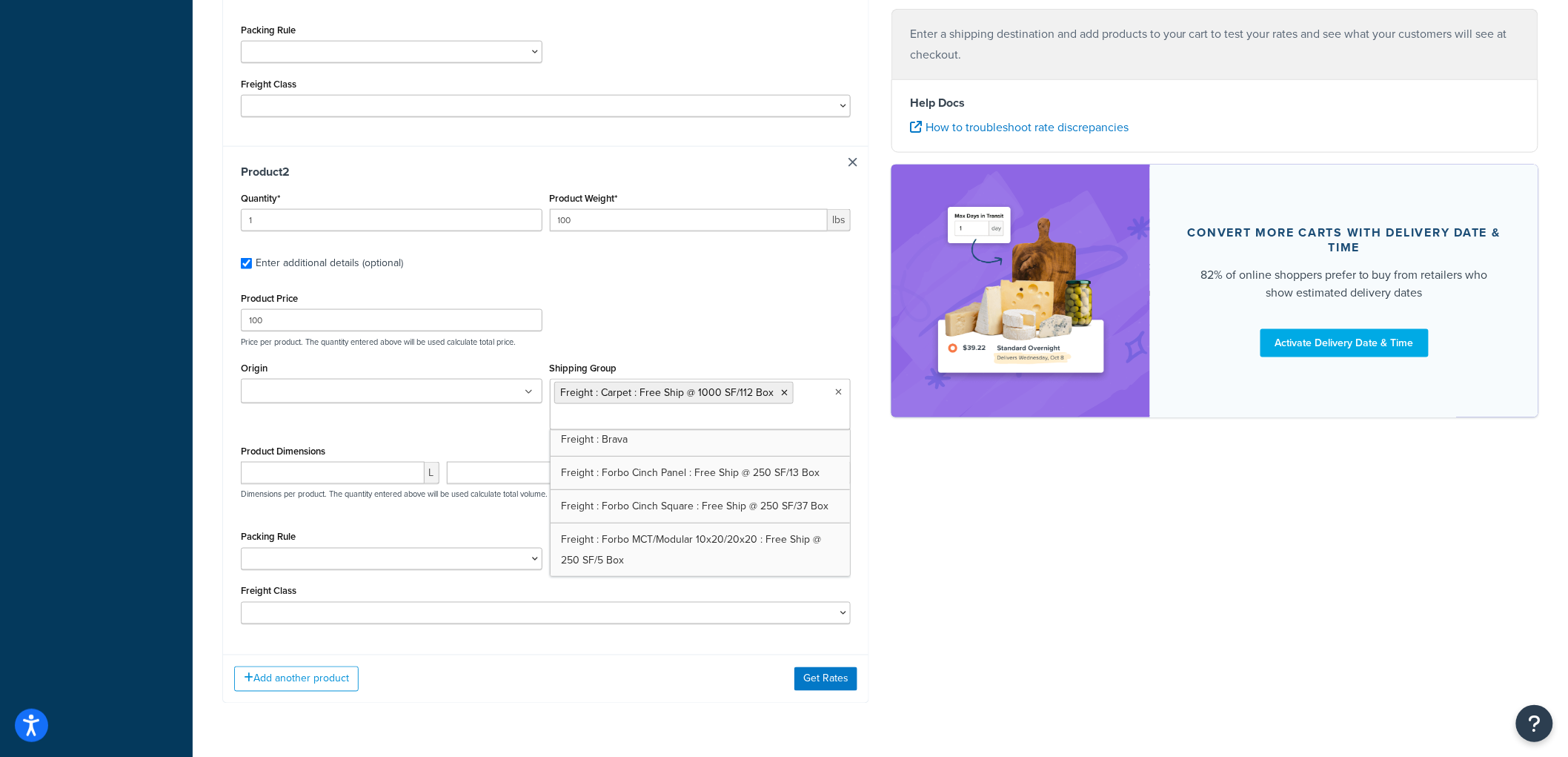
click at [707, 289] on div "Product Price 100 Price per product. The quantity entered above will be used ca…" at bounding box center [546, 318] width 617 height 58
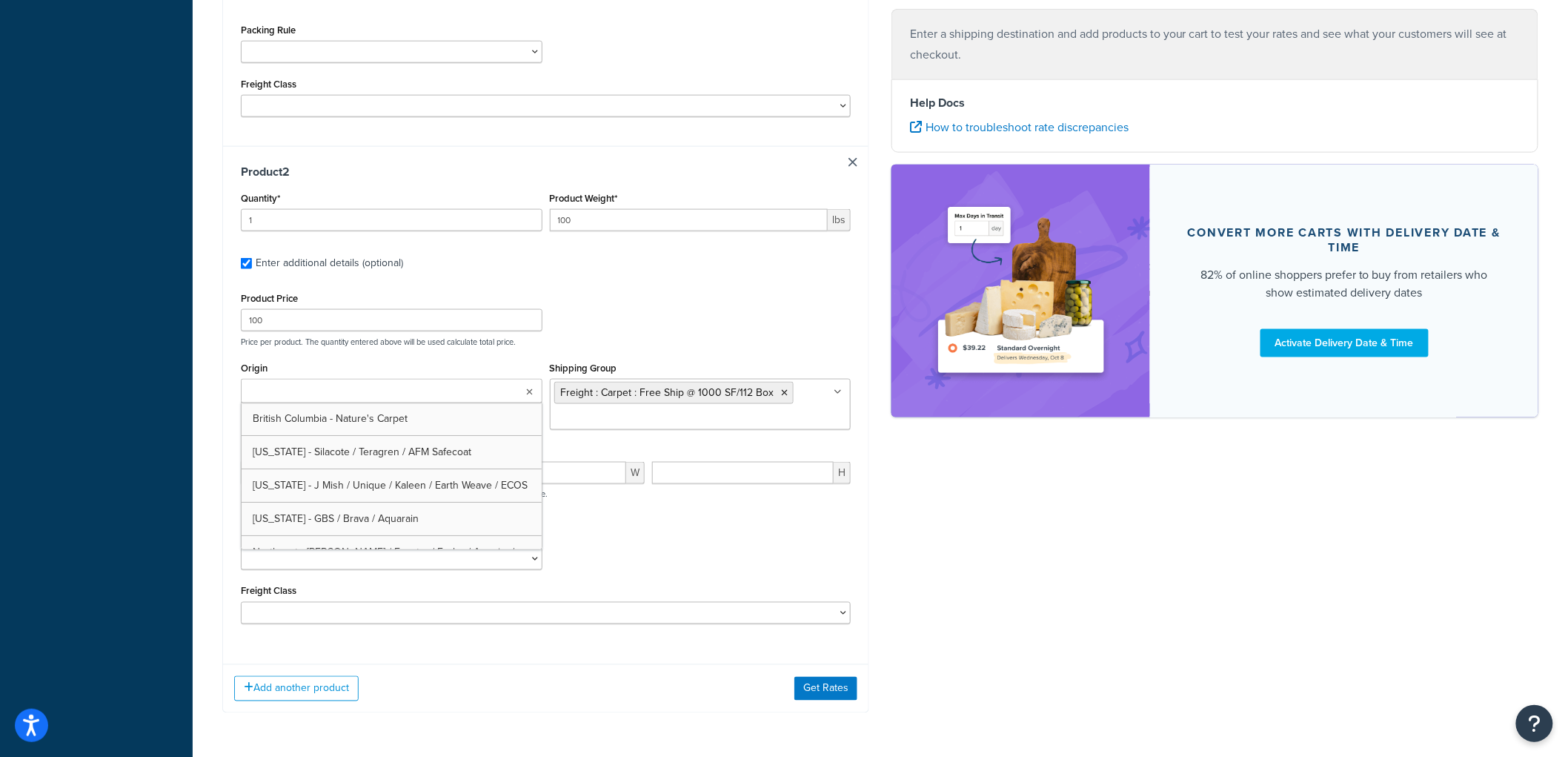
click at [531, 379] on ul at bounding box center [392, 391] width 301 height 25
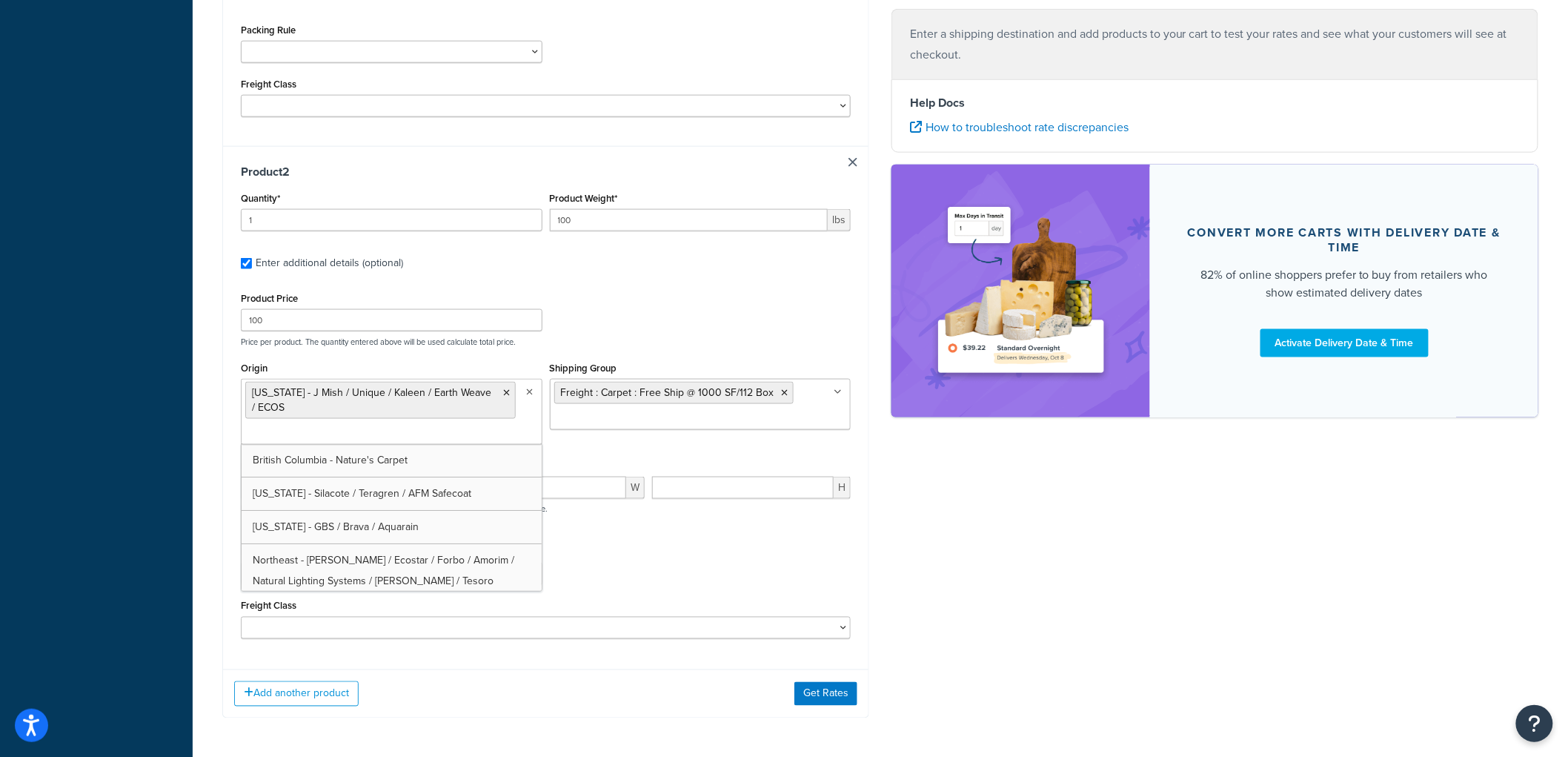
click at [1048, 585] on div "Shipping destination : Edit 100 Rd 118 Angora, Nebraska, 69331 , United States …" at bounding box center [880, 75] width 1339 height 1331
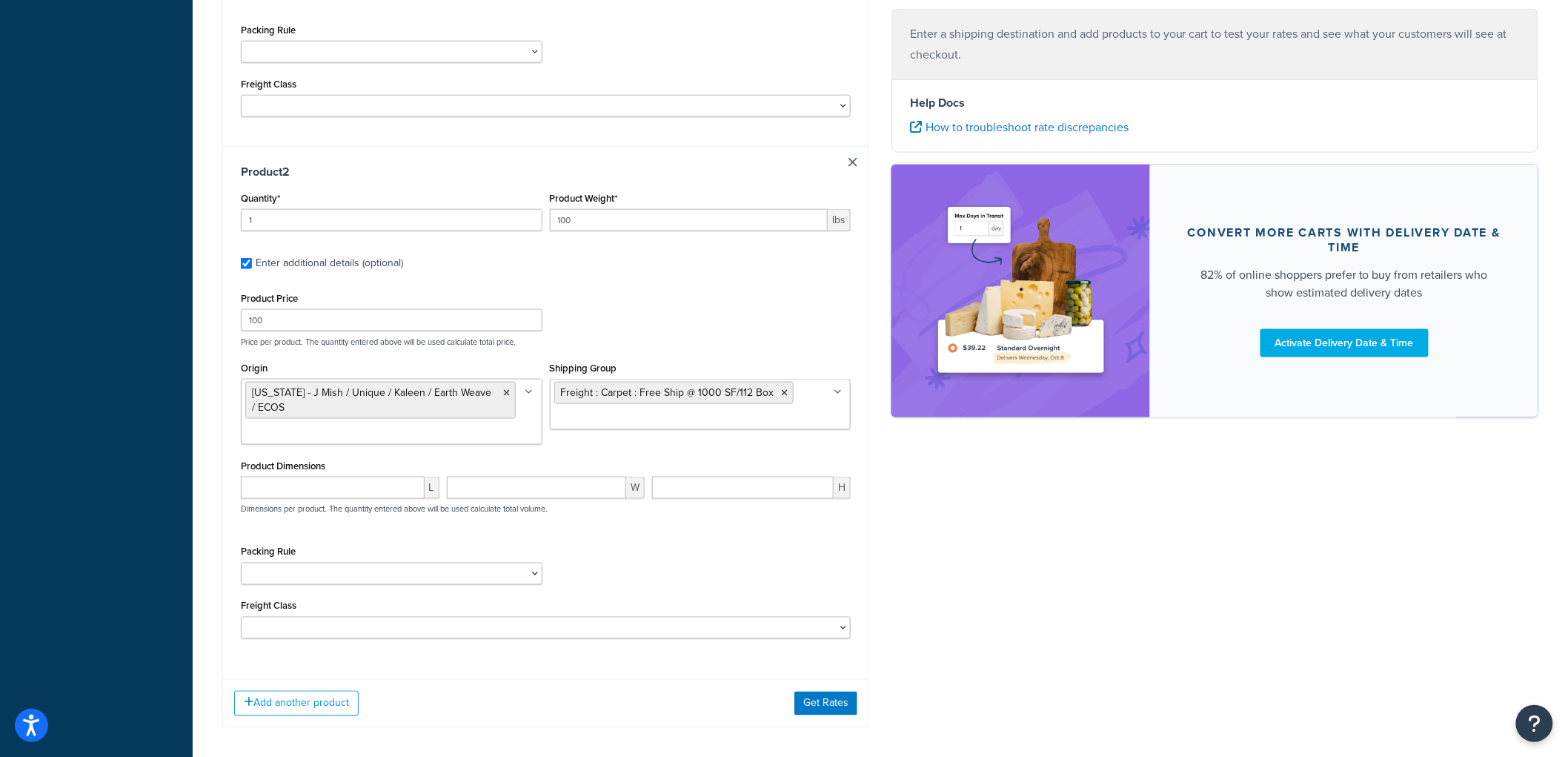
click at [834, 678] on div "Add another product Get Rates" at bounding box center [545, 702] width 646 height 48
click at [835, 691] on button "Get Rates" at bounding box center [826, 703] width 63 height 24
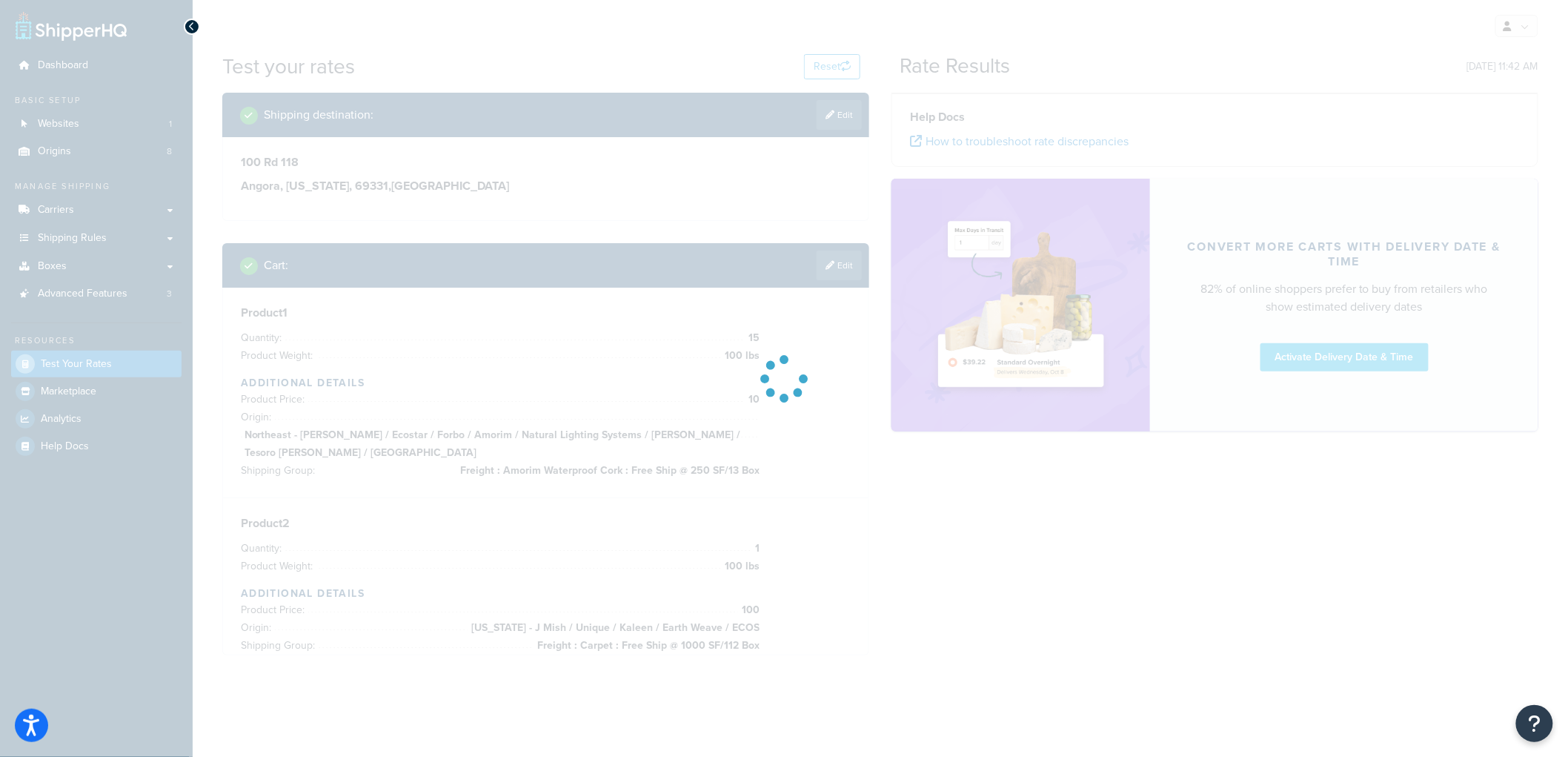
scroll to position [0, 0]
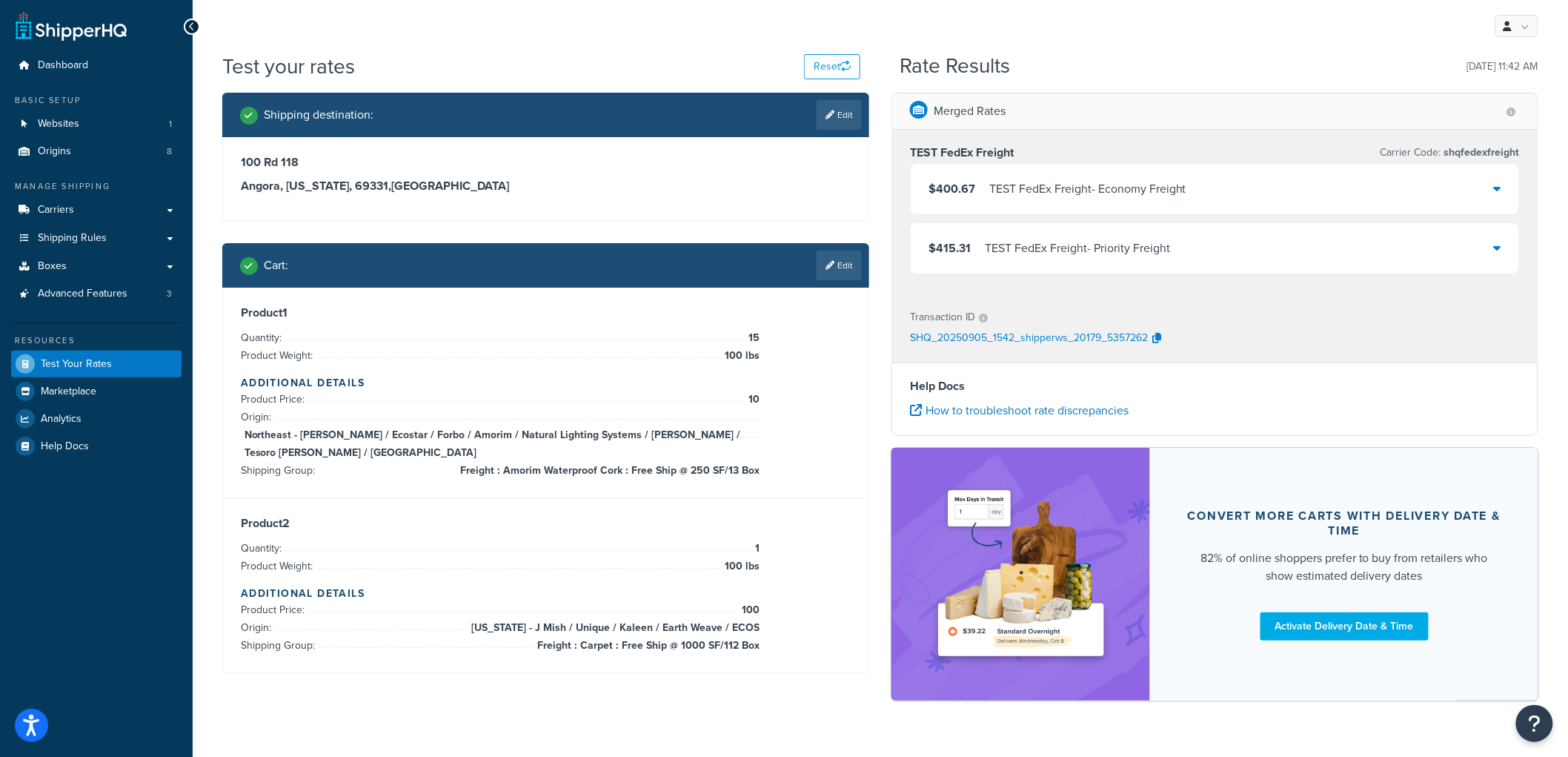
click at [985, 194] on div "$400.67 TEST FedEx Freight - Economy Freight" at bounding box center [1058, 189] width 258 height 21
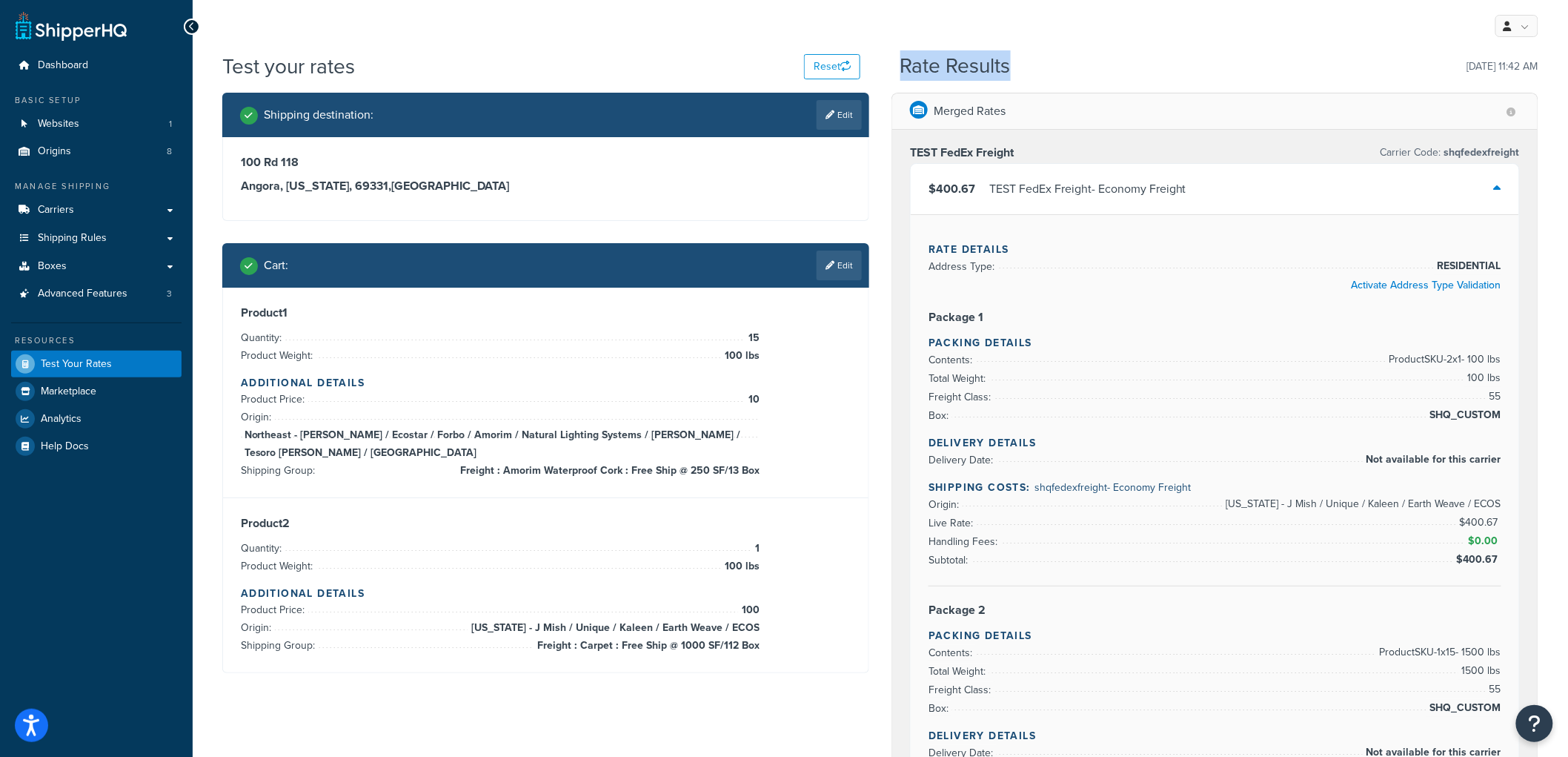
drag, startPoint x: 902, startPoint y: 59, endPoint x: 1048, endPoint y: 76, distance: 147.0
click at [1048, 76] on div "Rate Results 09/05/2025, 11:42 AM" at bounding box center [1219, 66] width 638 height 23
